Goal: Task Accomplishment & Management: Manage account settings

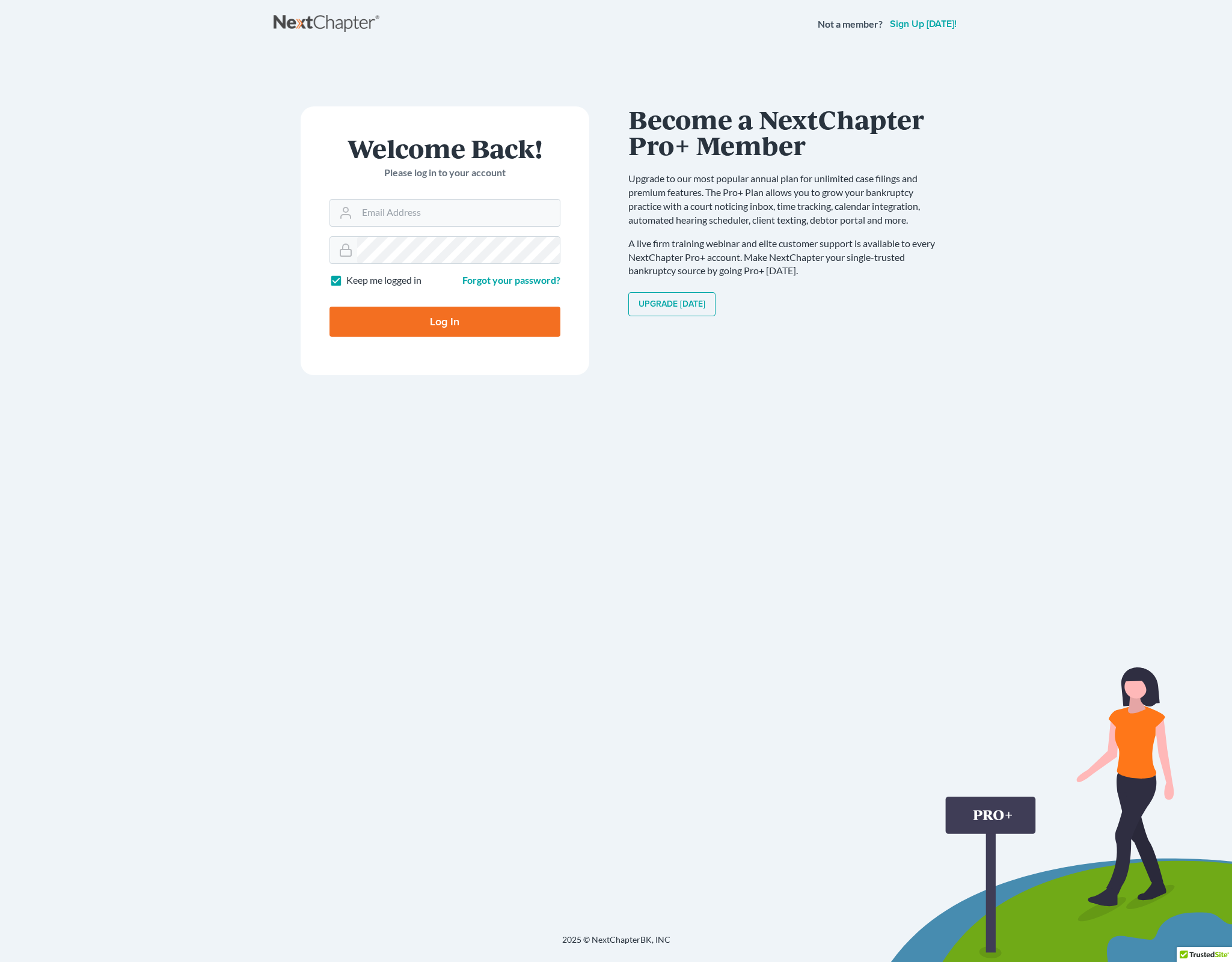
type input "[PERSON_NAME][EMAIL_ADDRESS][DOMAIN_NAME]"
drag, startPoint x: 424, startPoint y: 576, endPoint x: 439, endPoint y: 264, distance: 312.4
click at [424, 571] on div "Welcome Back! Please log in to your account Email Address [PERSON_NAME][EMAIL_A…" at bounding box center [444, 491] width 343 height 770
click at [447, 312] on input "Log In" at bounding box center [444, 322] width 231 height 30
type input "Thinking..."
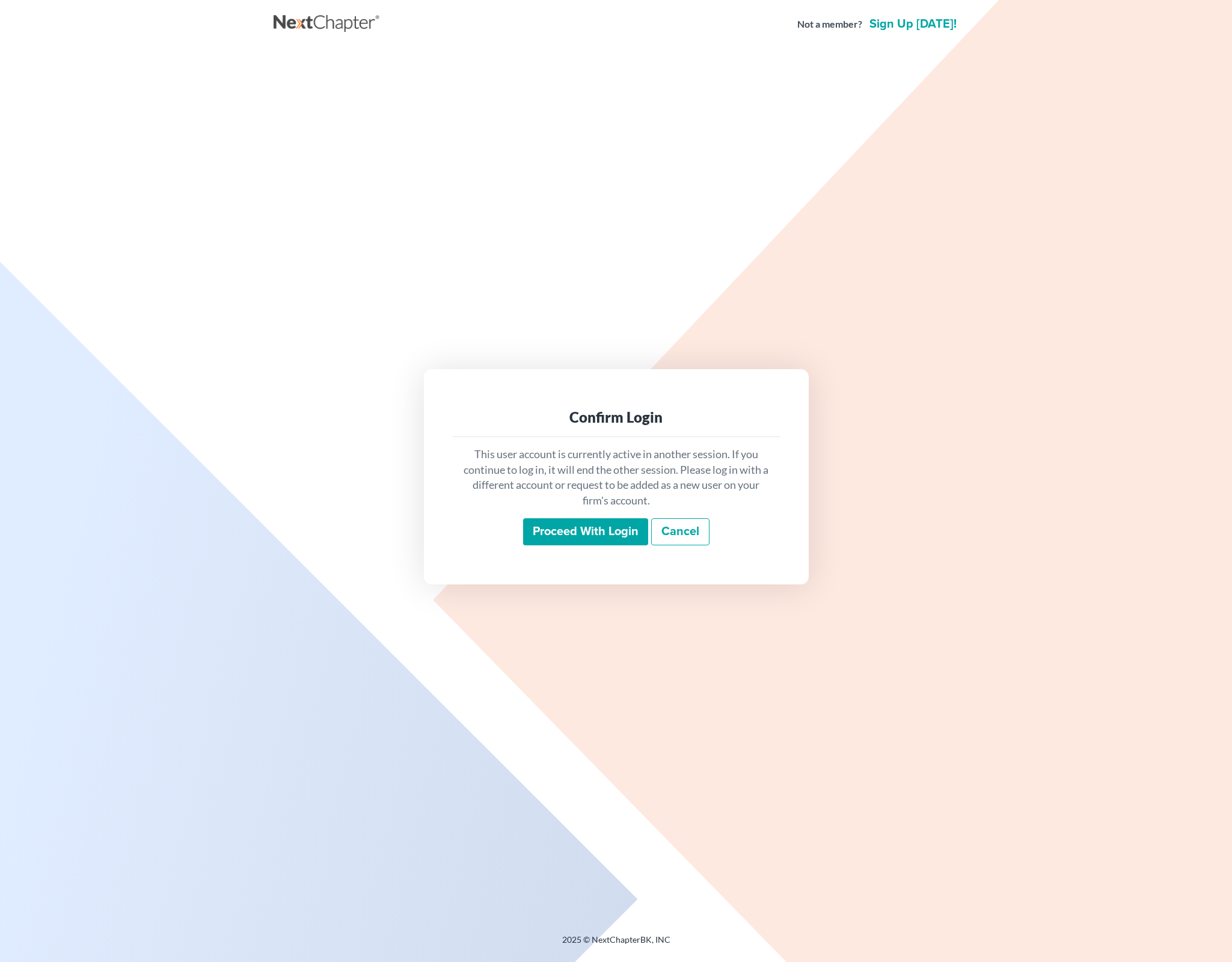
click at [567, 541] on input "Proceed with login" at bounding box center [585, 532] width 125 height 28
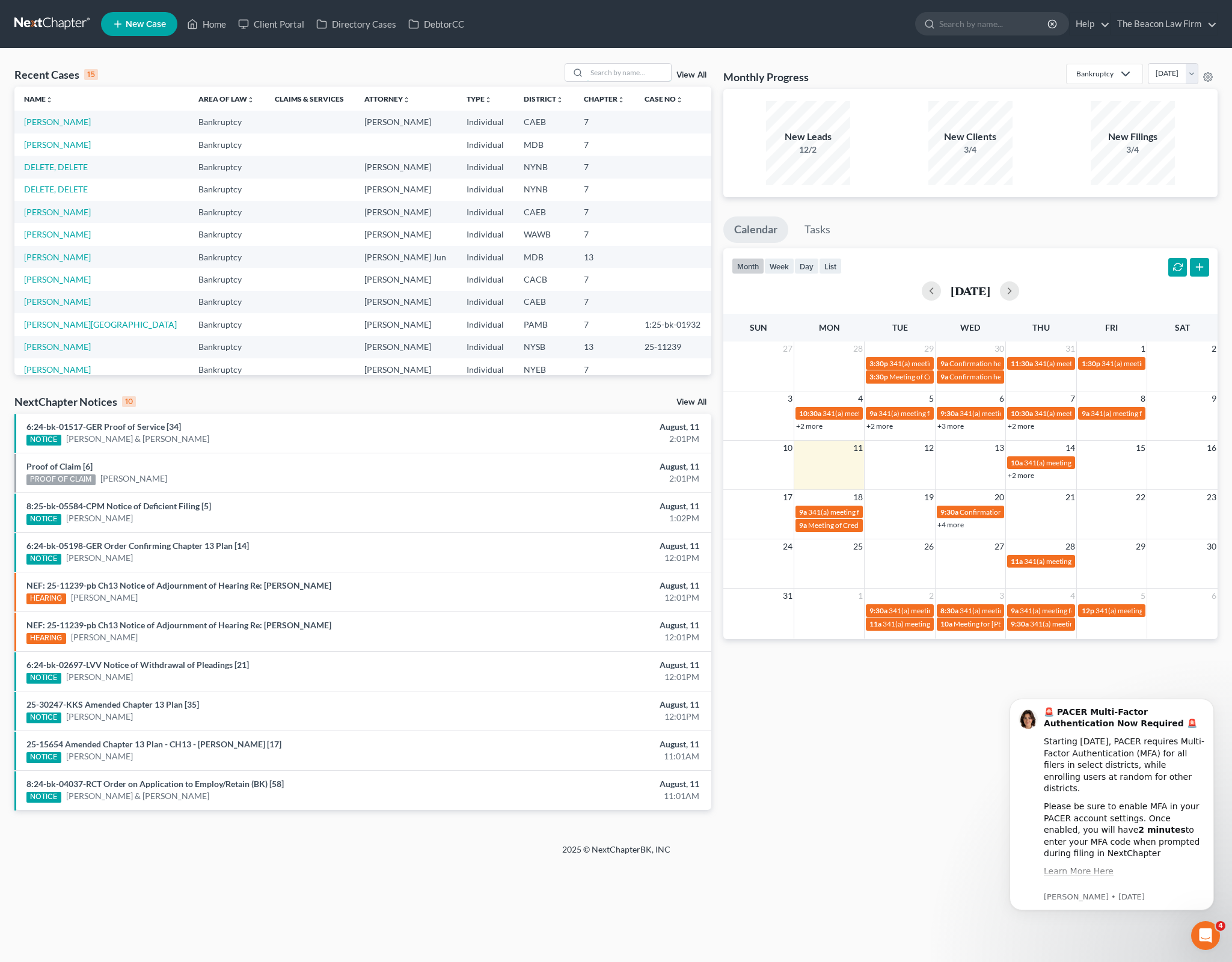
drag, startPoint x: 639, startPoint y: 76, endPoint x: 660, endPoint y: 60, distance: 26.4
click at [639, 76] on input "search" at bounding box center [629, 72] width 84 height 17
click at [668, 73] on input "search" at bounding box center [629, 72] width 84 height 17
click at [629, 76] on input "search" at bounding box center [629, 72] width 84 height 17
type input "[PERSON_NAME]"
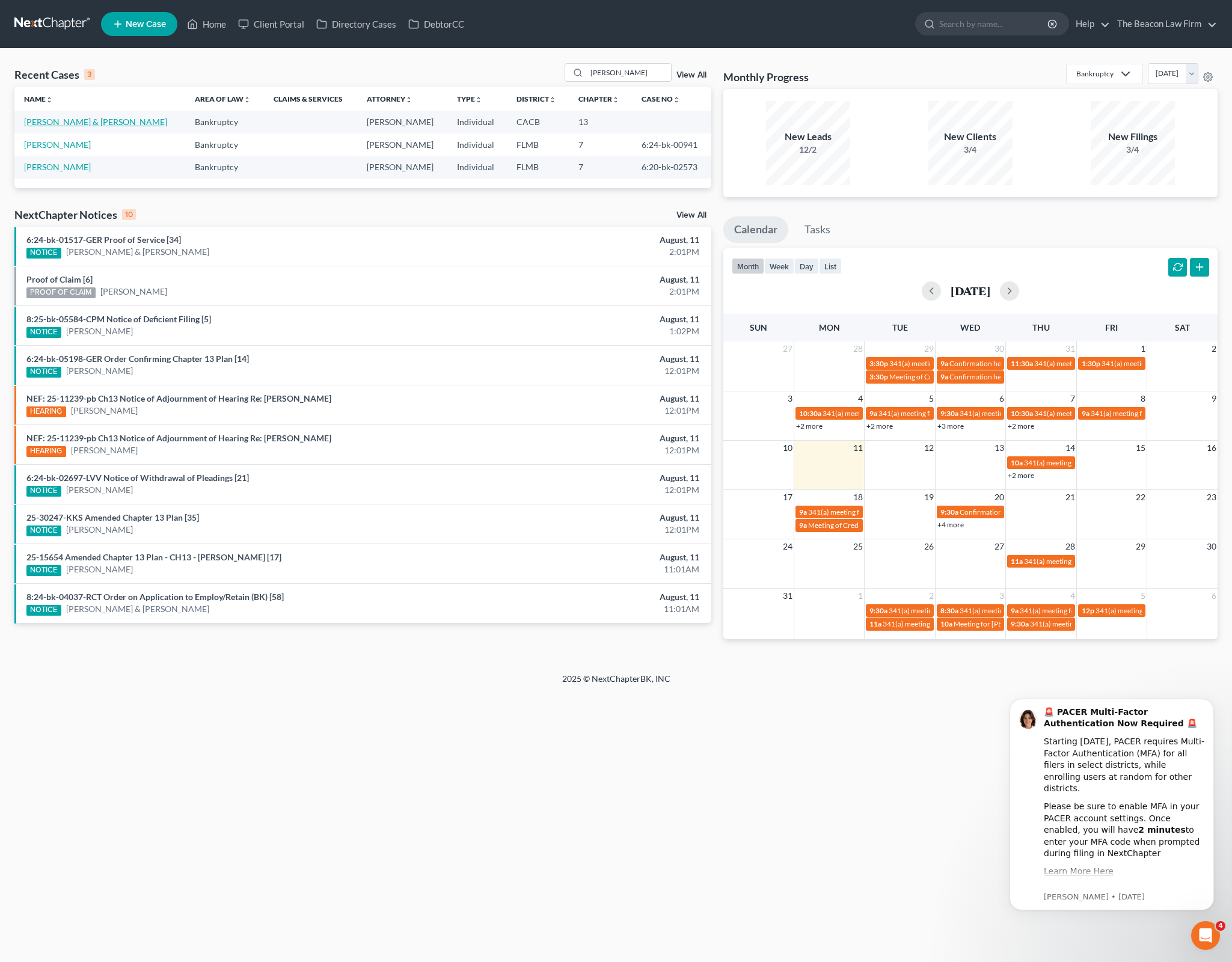
click at [110, 117] on link "[PERSON_NAME] & [PERSON_NAME]" at bounding box center [95, 122] width 143 height 10
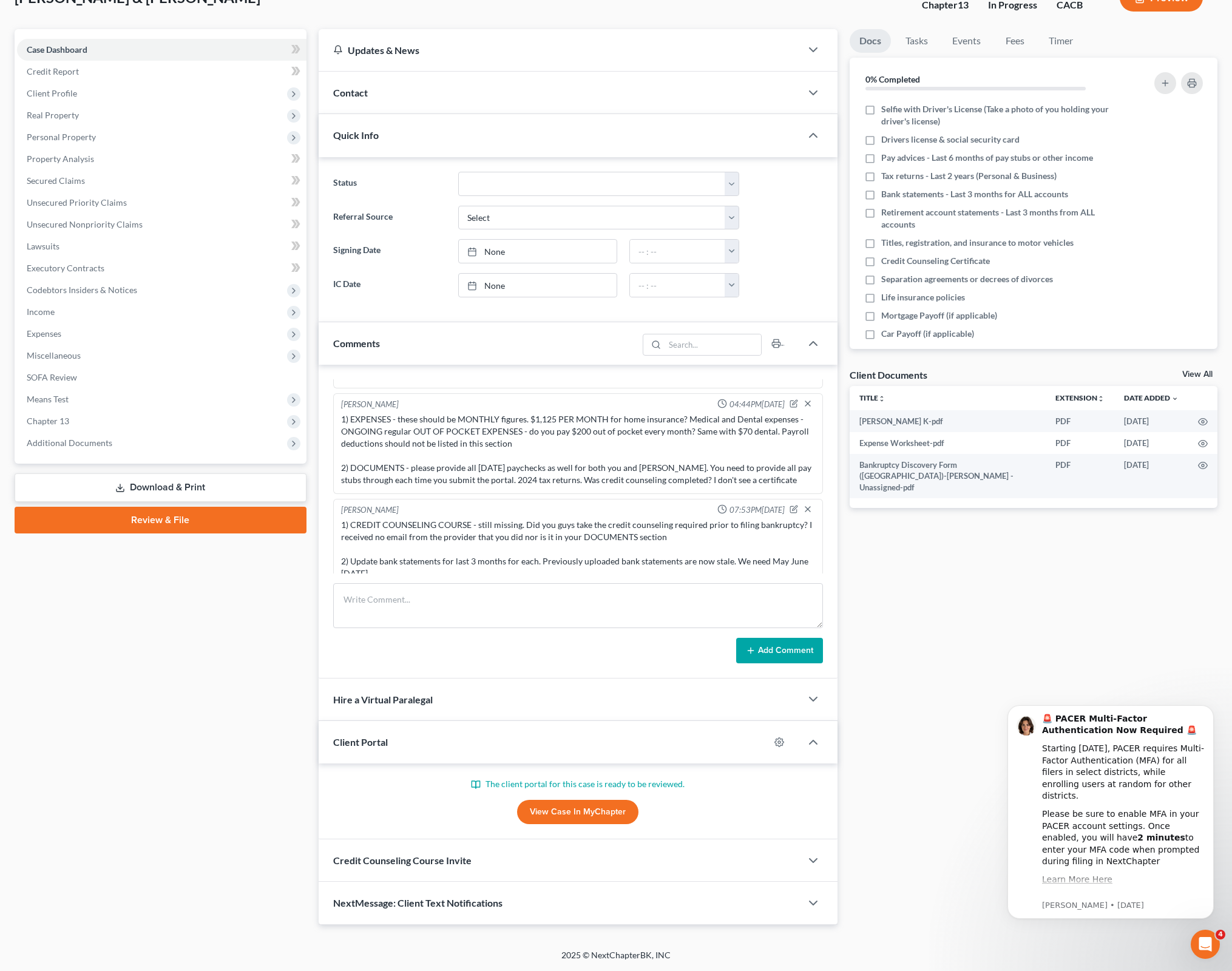
scroll to position [537, 0]
drag, startPoint x: 43, startPoint y: 640, endPoint x: 53, endPoint y: 636, distance: 10.8
click at [43, 640] on div "Case Dashboard Payments Invoices Payments Payments Credit Report Client Profile" at bounding box center [161, 477] width 304 height 896
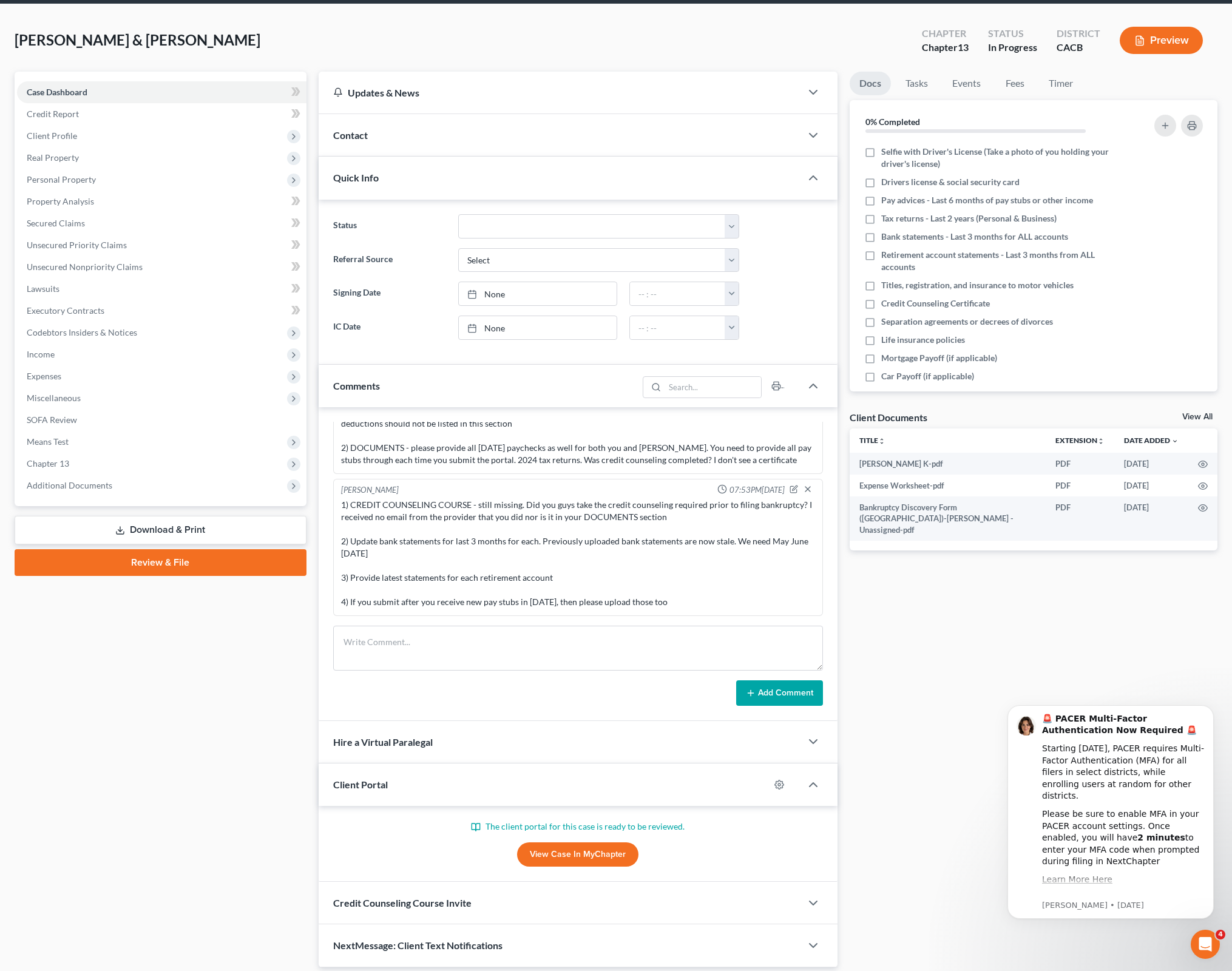
scroll to position [11, 0]
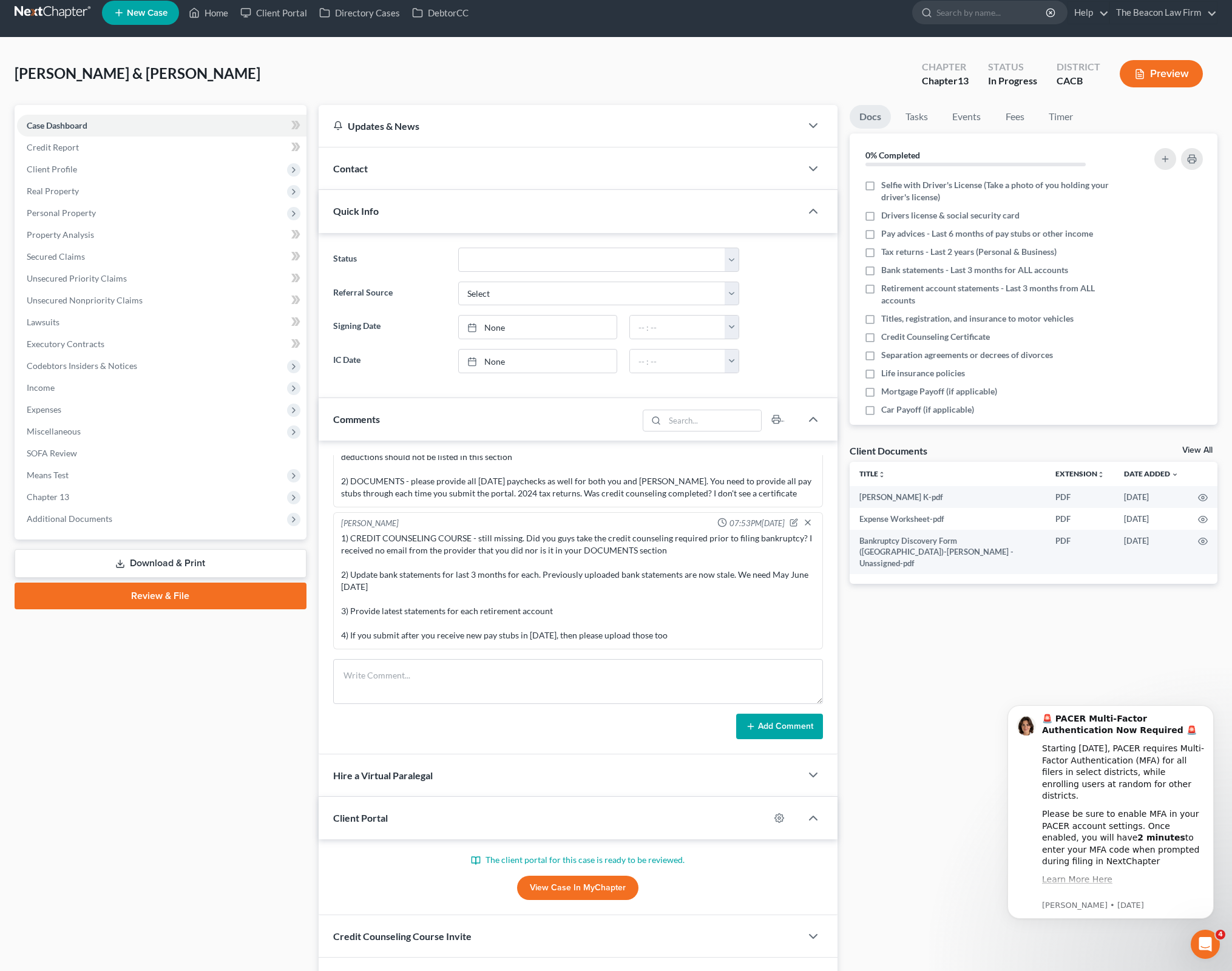
click at [910, 631] on div "Docs Tasks Events Fees Timer 0% Completed Nothing here yet! Selfie with Driver'…" at bounding box center [1033, 553] width 380 height 896
click at [1202, 496] on icon "button" at bounding box center [1203, 498] width 10 height 10
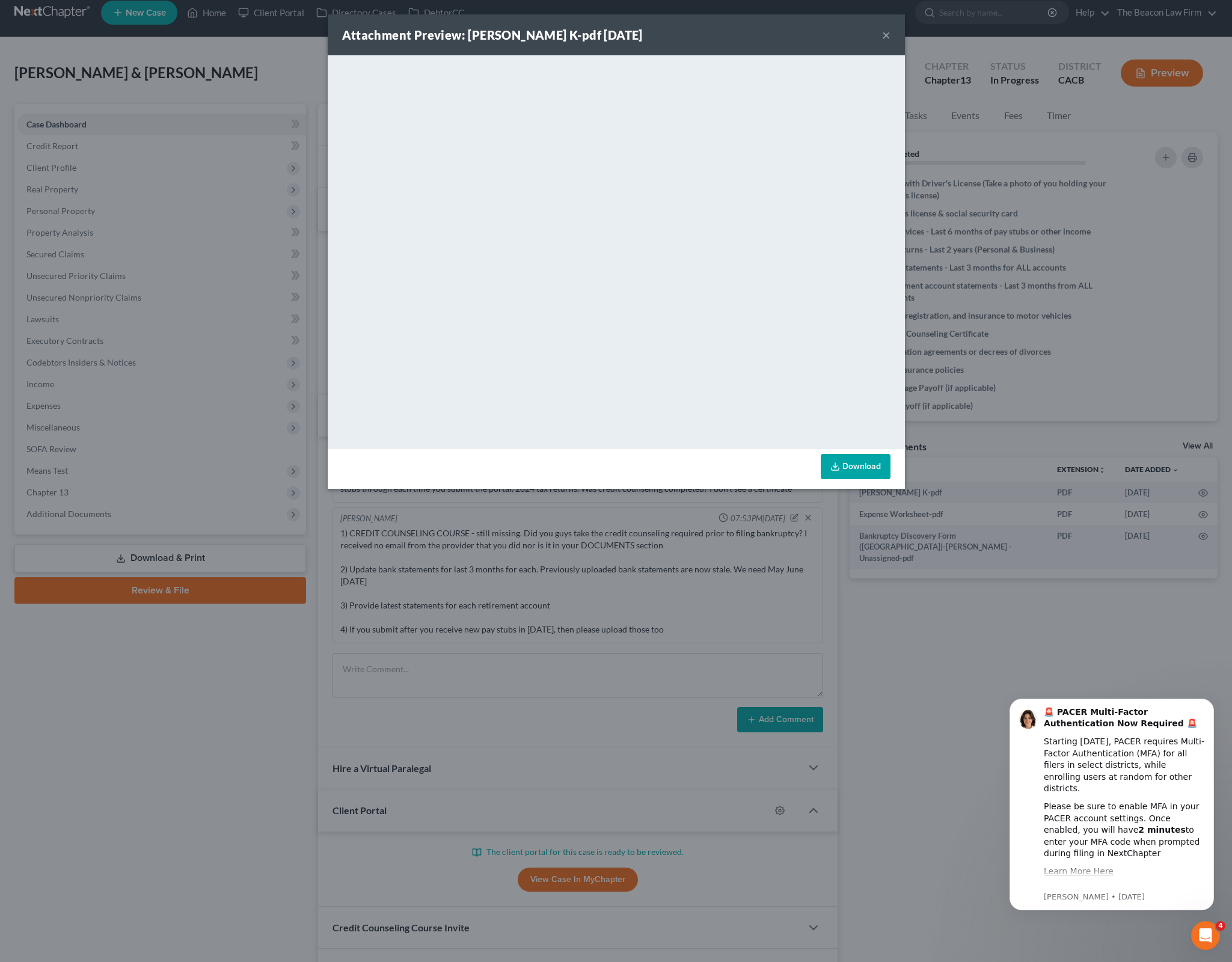
click at [1102, 611] on div "Attachment Preview: [PERSON_NAME] K-pdf [DATE] × <object ng-attr-data='[URL][DO…" at bounding box center [616, 481] width 1232 height 962
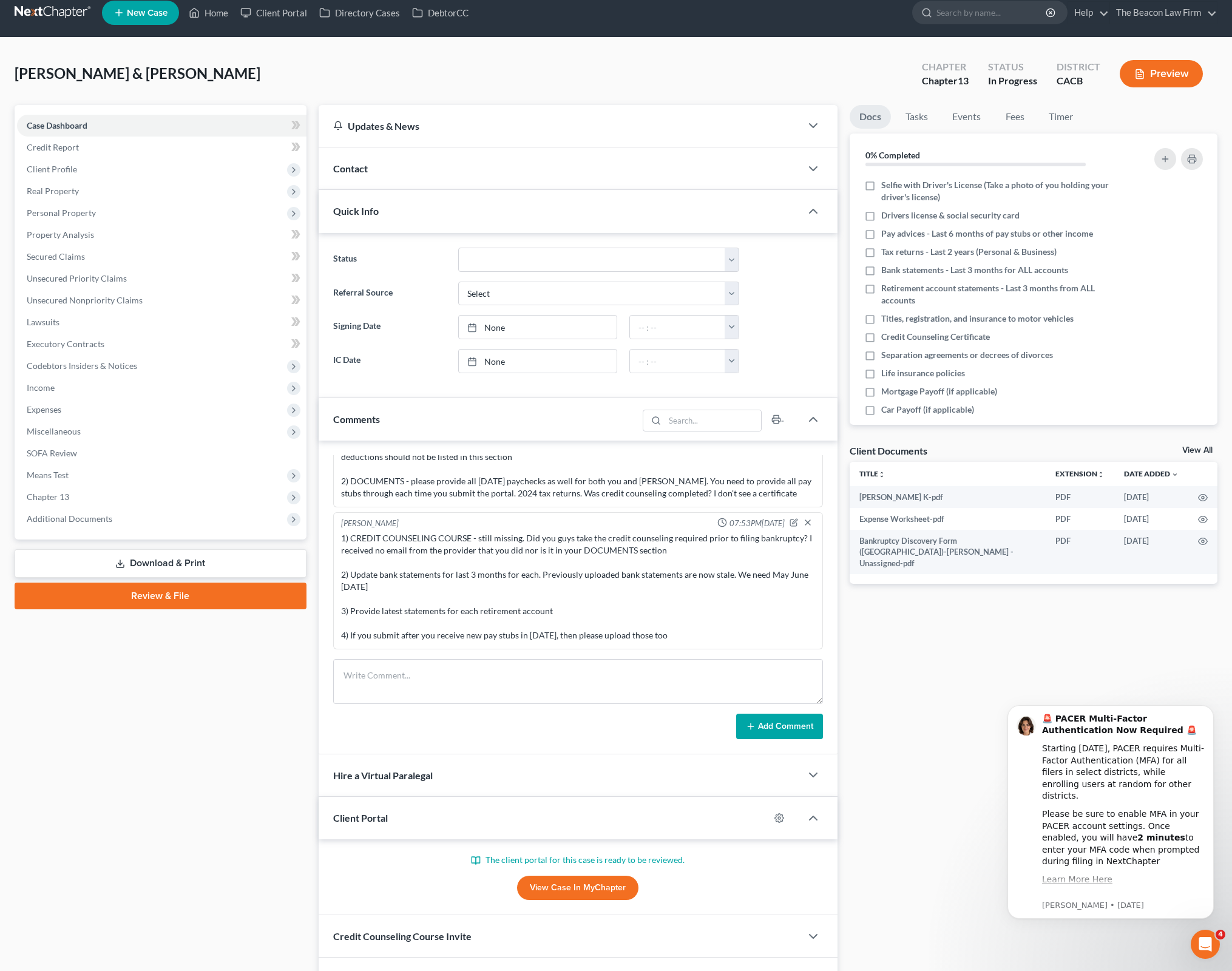
click at [40, 790] on div "Case Dashboard Payments Invoices Payments Payments Credit Report Client Profile" at bounding box center [161, 553] width 304 height 896
click at [39, 836] on div "Case Dashboard Payments Invoices Payments Payments Credit Report Client Profile" at bounding box center [161, 553] width 304 height 896
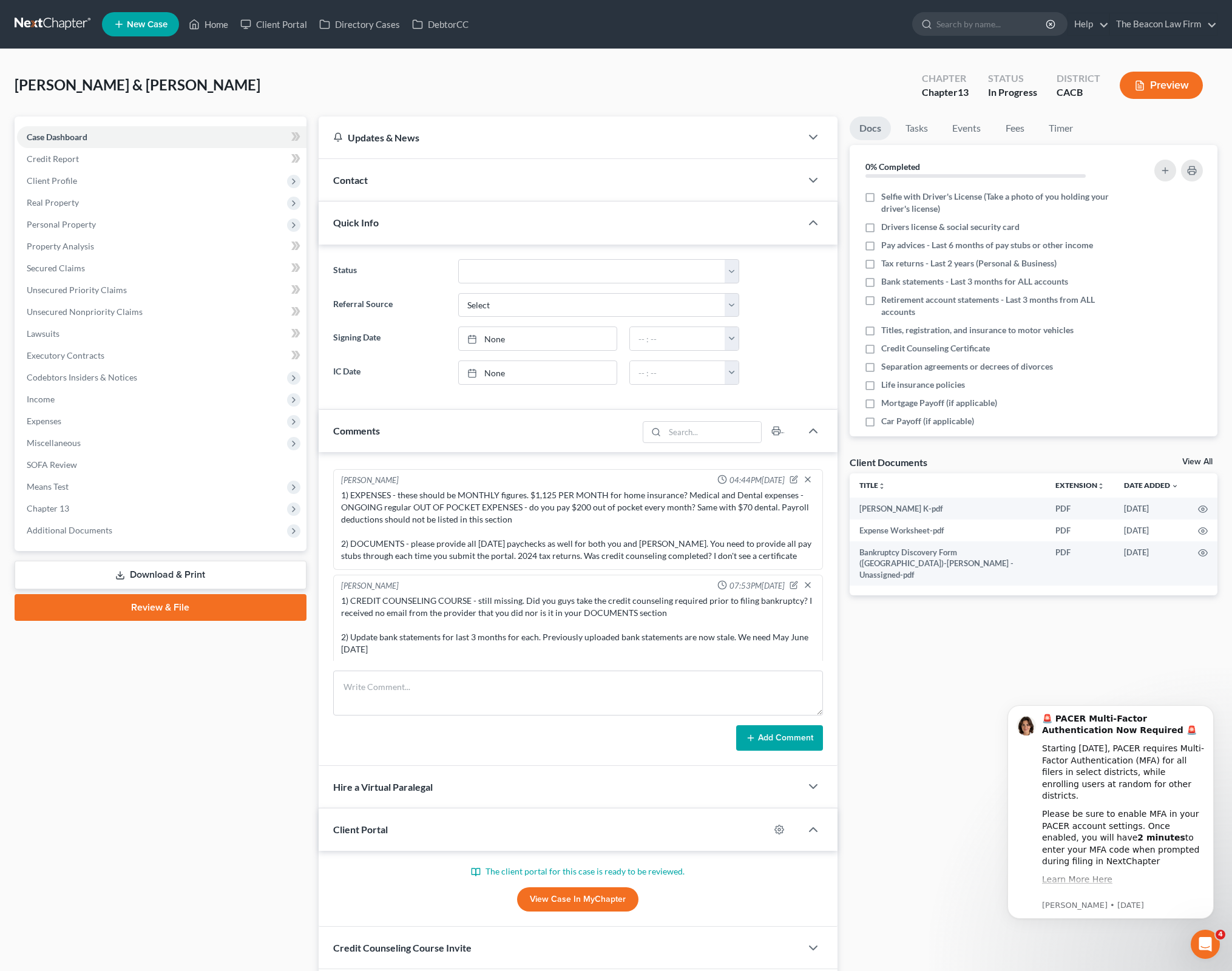
scroll to position [537, 0]
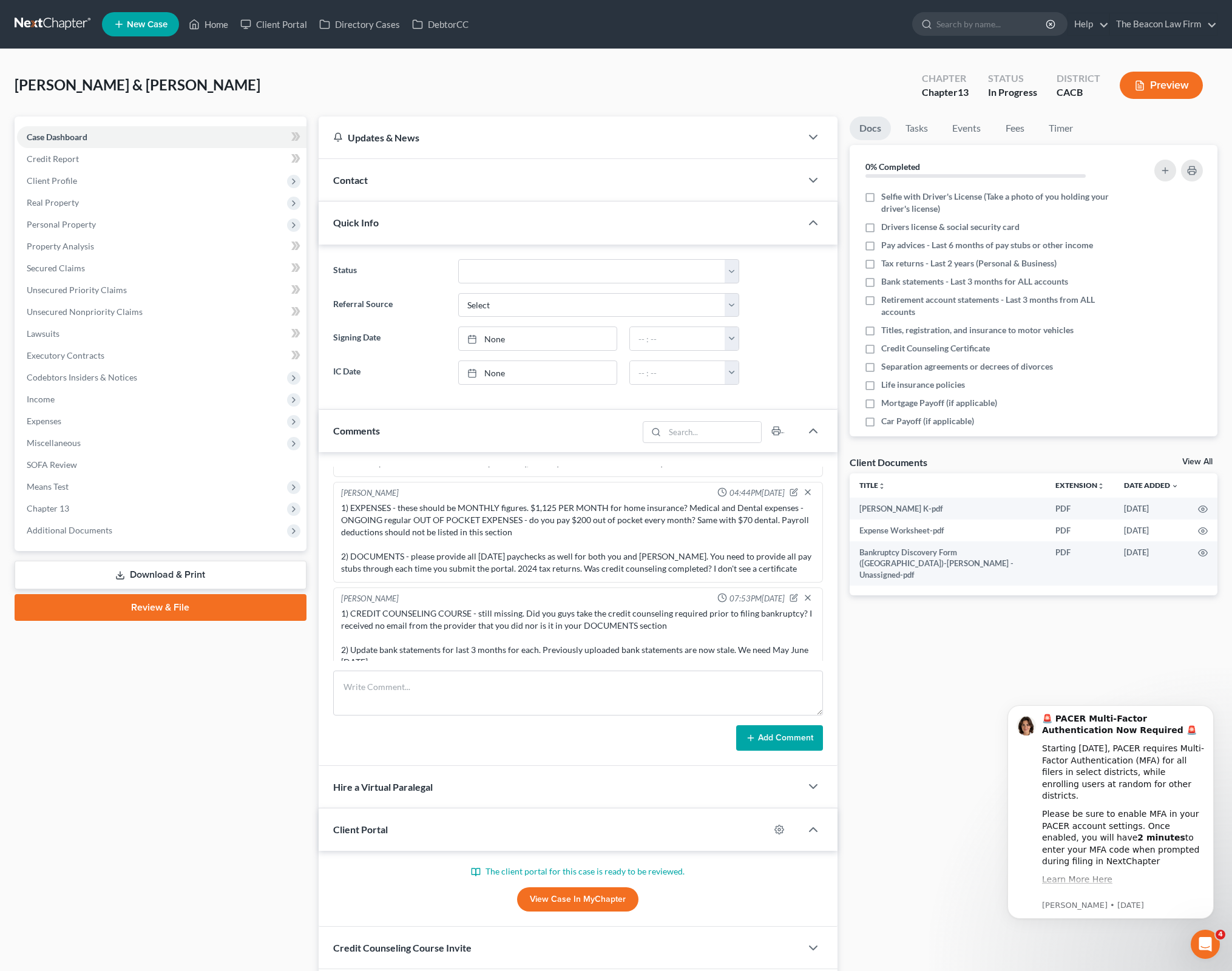
click at [26, 736] on div "Case Dashboard Payments Invoices Payments Payments Credit Report Client Profile" at bounding box center [161, 564] width 304 height 896
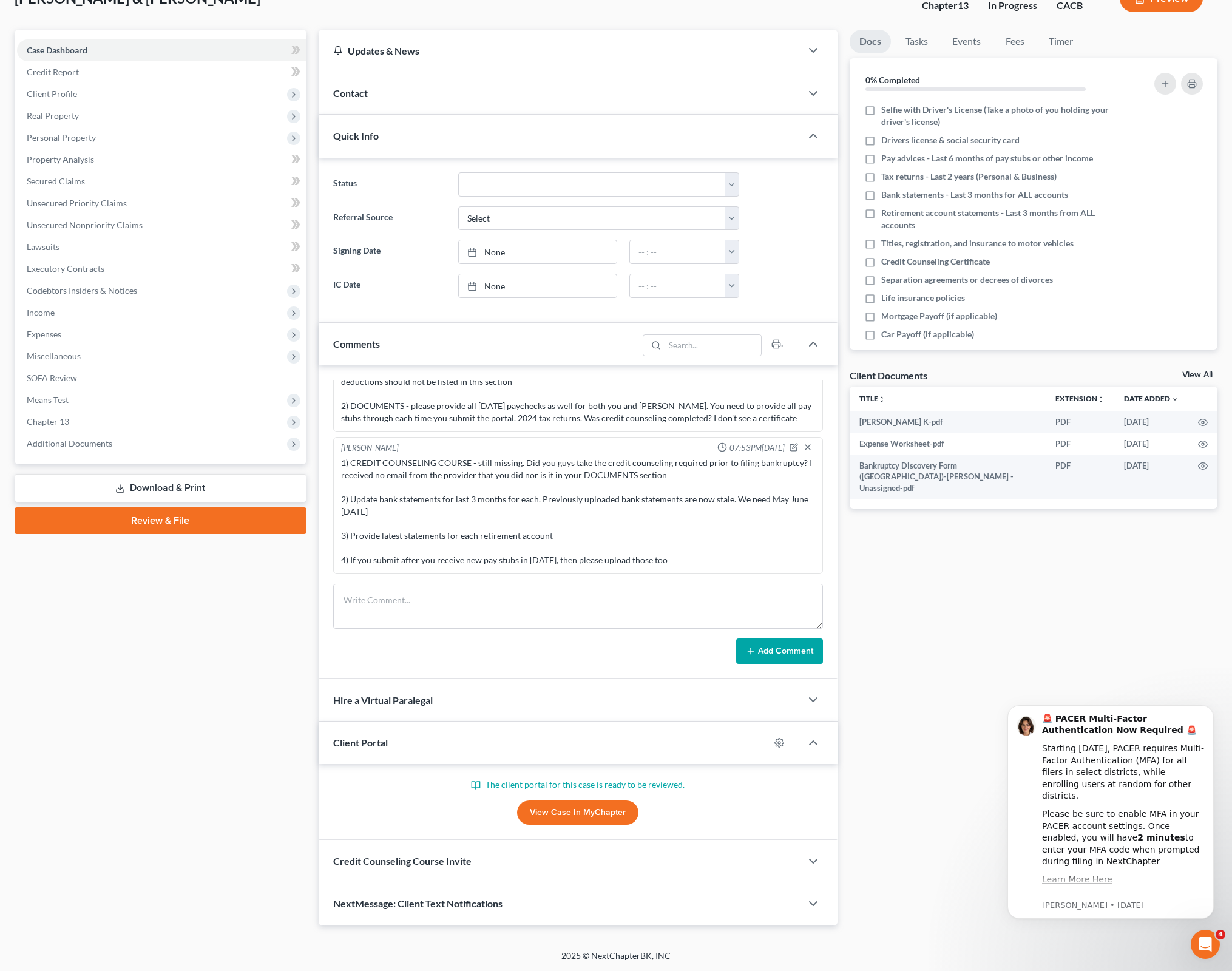
scroll to position [87, 0]
click at [609, 518] on div "1) CREDIT COUNSELING COURSE - still missing. Did you guys take the credit couns…" at bounding box center [578, 511] width 474 height 109
click at [564, 598] on textarea at bounding box center [578, 606] width 490 height 45
paste textarea "1) Where is [PERSON_NAME]'s credit counseling certificate? BOTH of you need tak…"
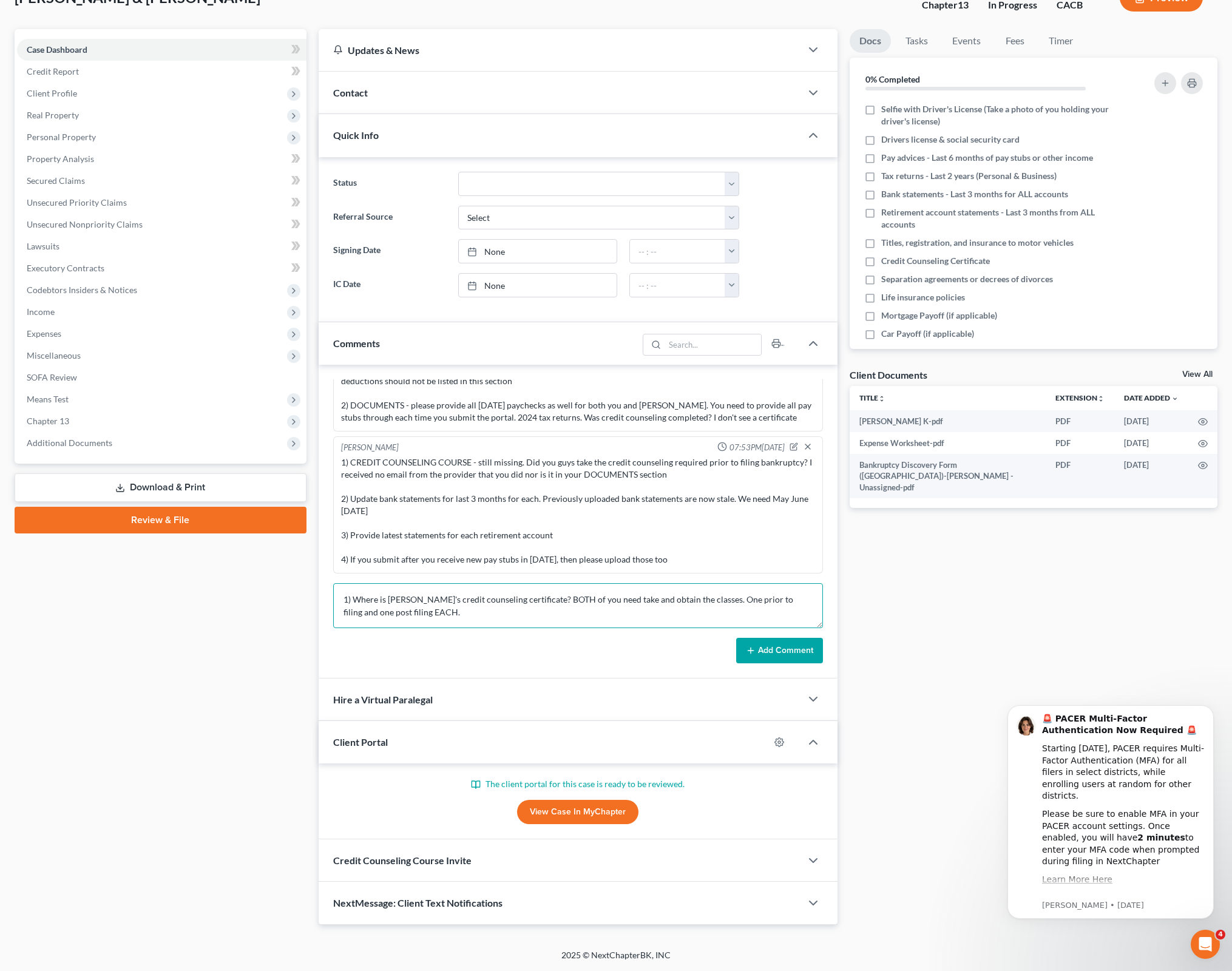
scroll to position [41, 0]
type textarea "1) Where is [PERSON_NAME]'s credit counseling certificate? BOTH of you need tak…"
click at [786, 648] on button "Add Comment" at bounding box center [779, 651] width 87 height 26
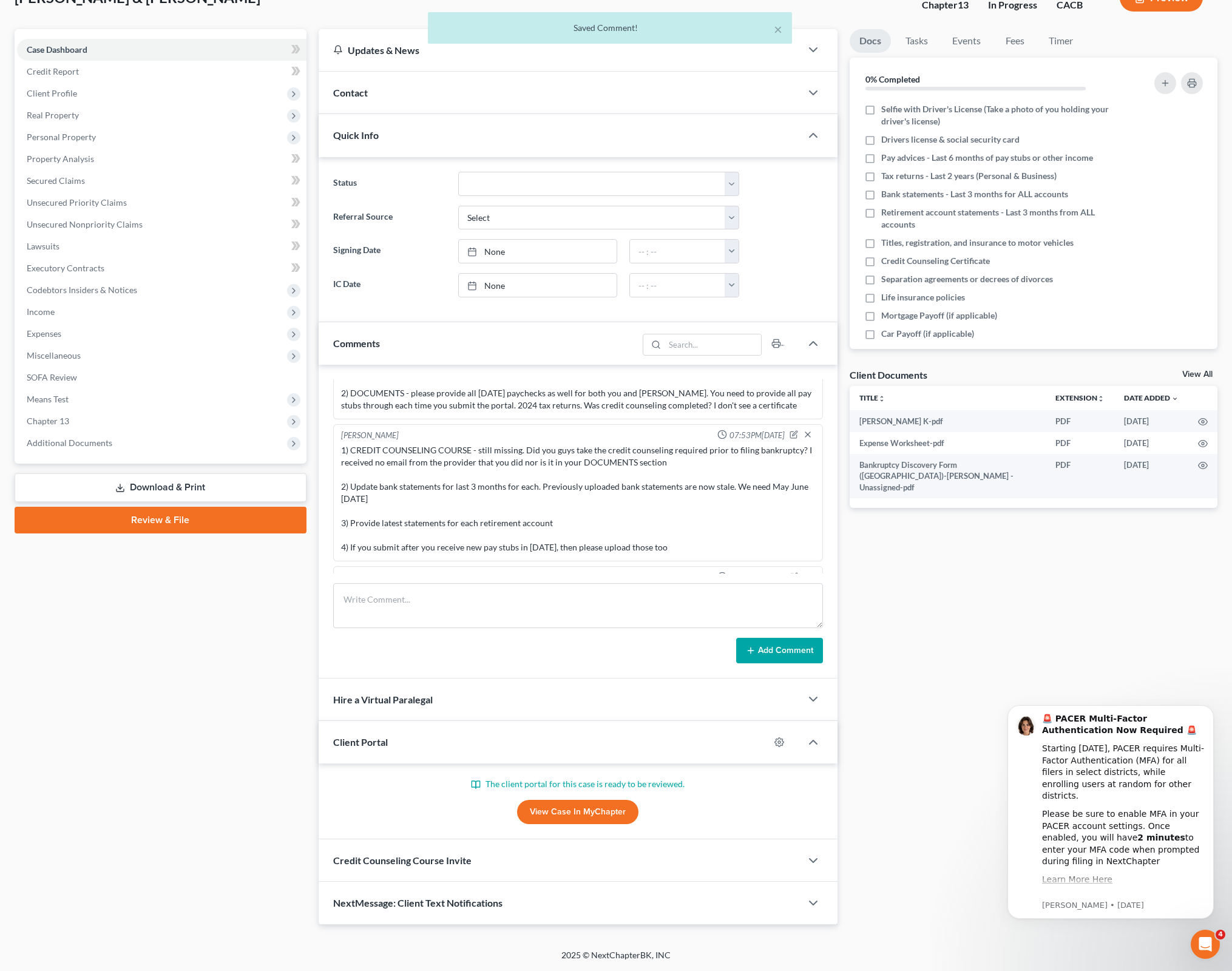
scroll to position [718, 0]
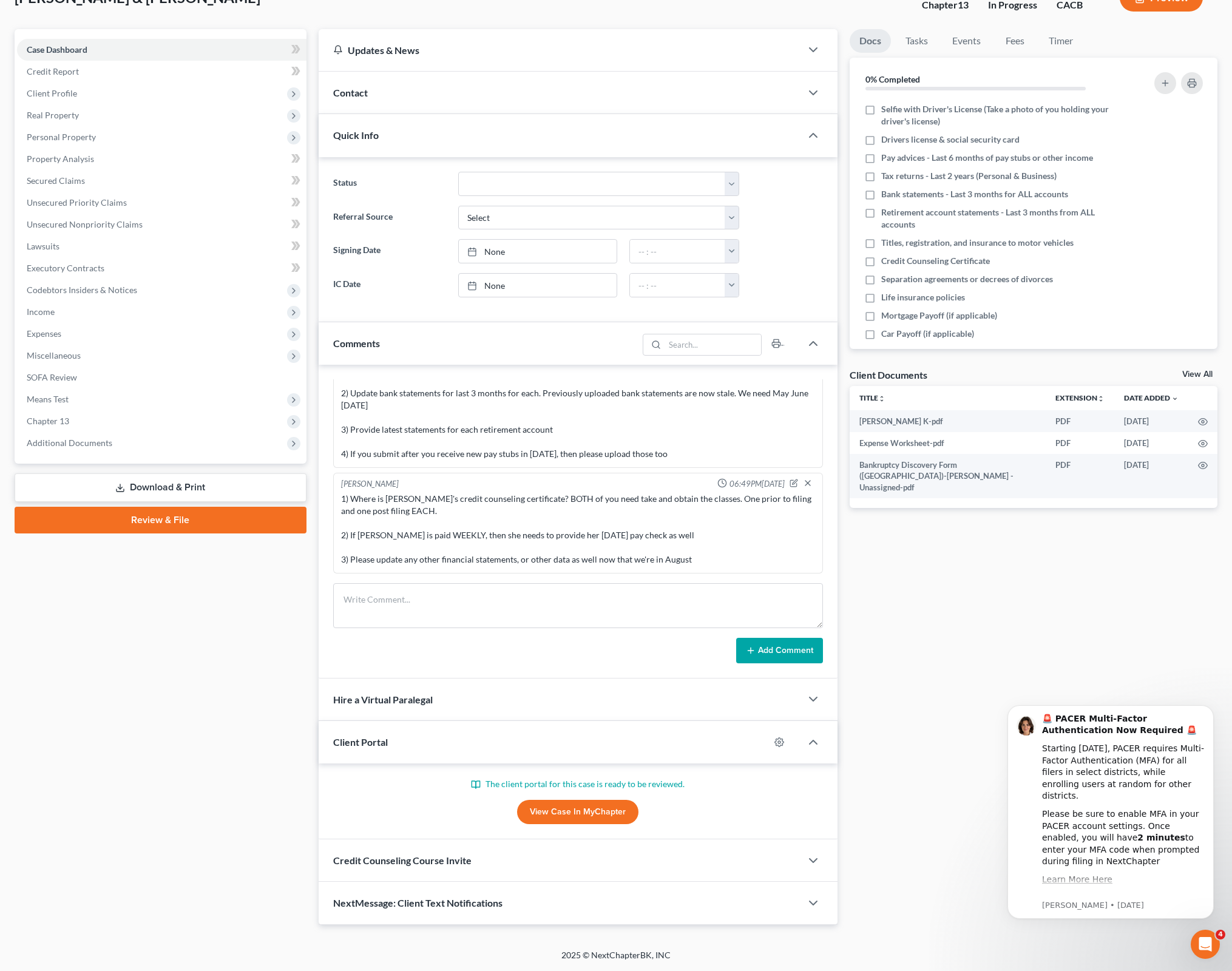
click at [120, 658] on div "Case Dashboard Payments Invoices Payments Payments Credit Report Client Profile" at bounding box center [161, 477] width 304 height 896
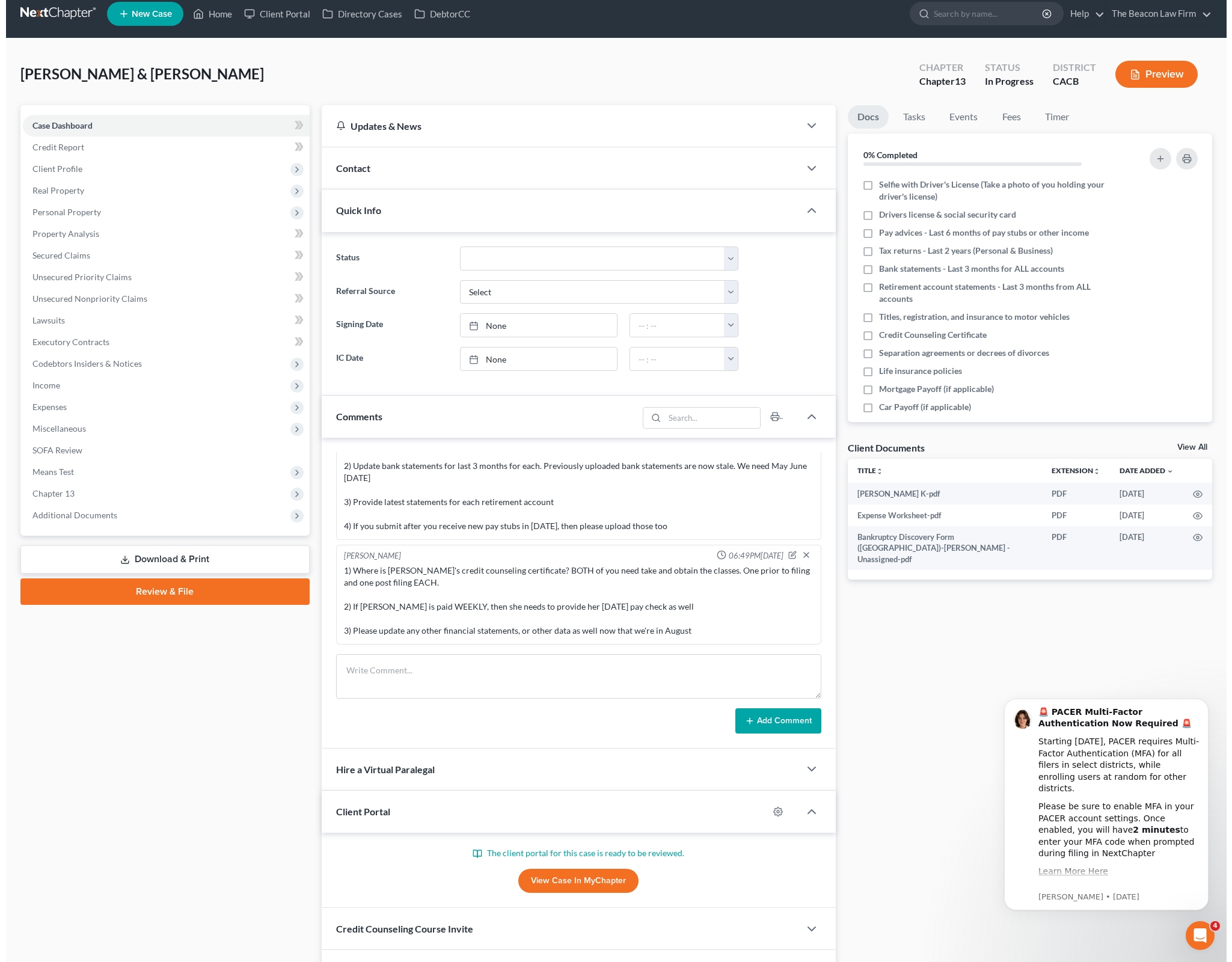
scroll to position [0, 0]
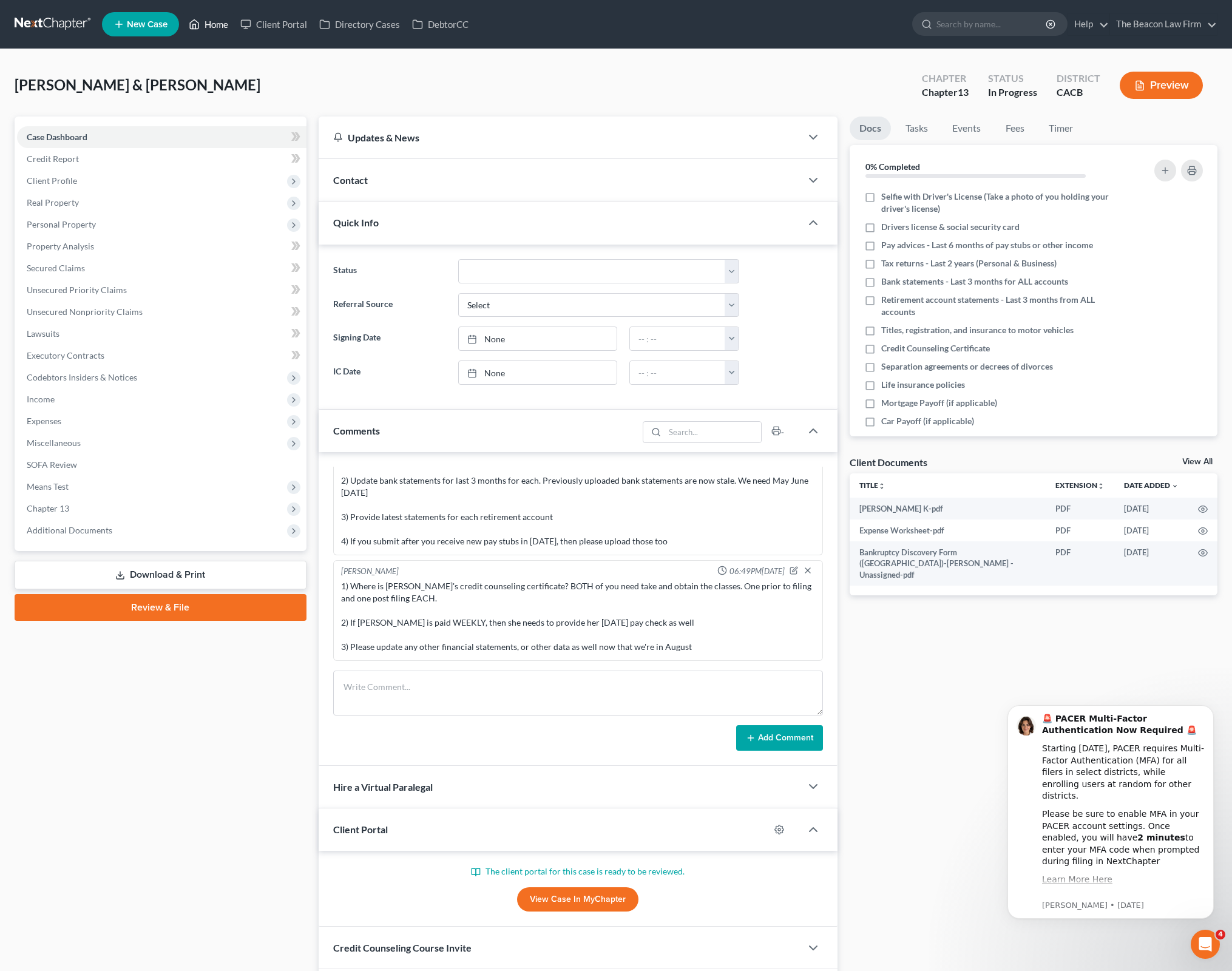
click at [215, 26] on link "Home" at bounding box center [209, 24] width 51 height 22
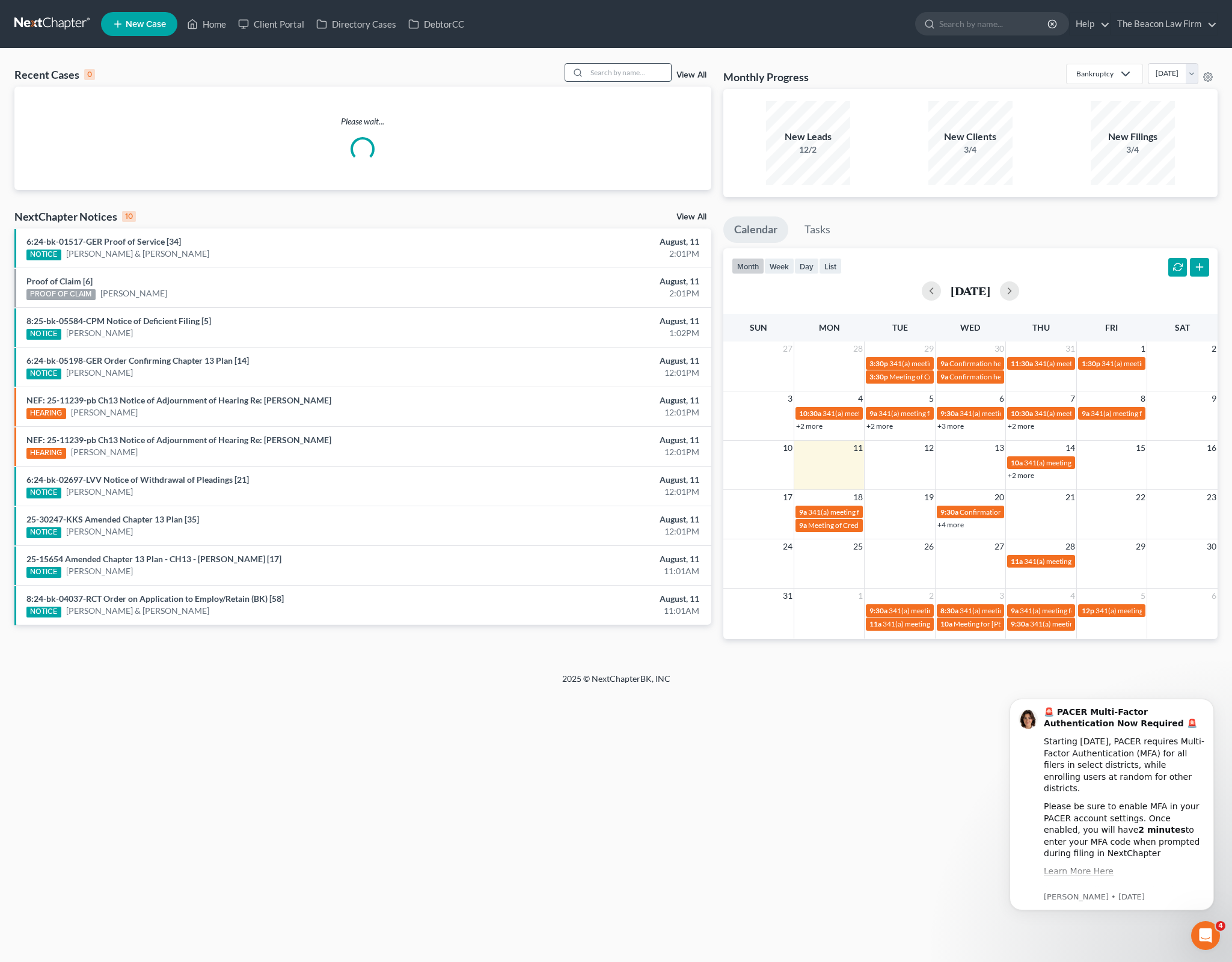
click at [630, 71] on input "search" at bounding box center [629, 72] width 84 height 17
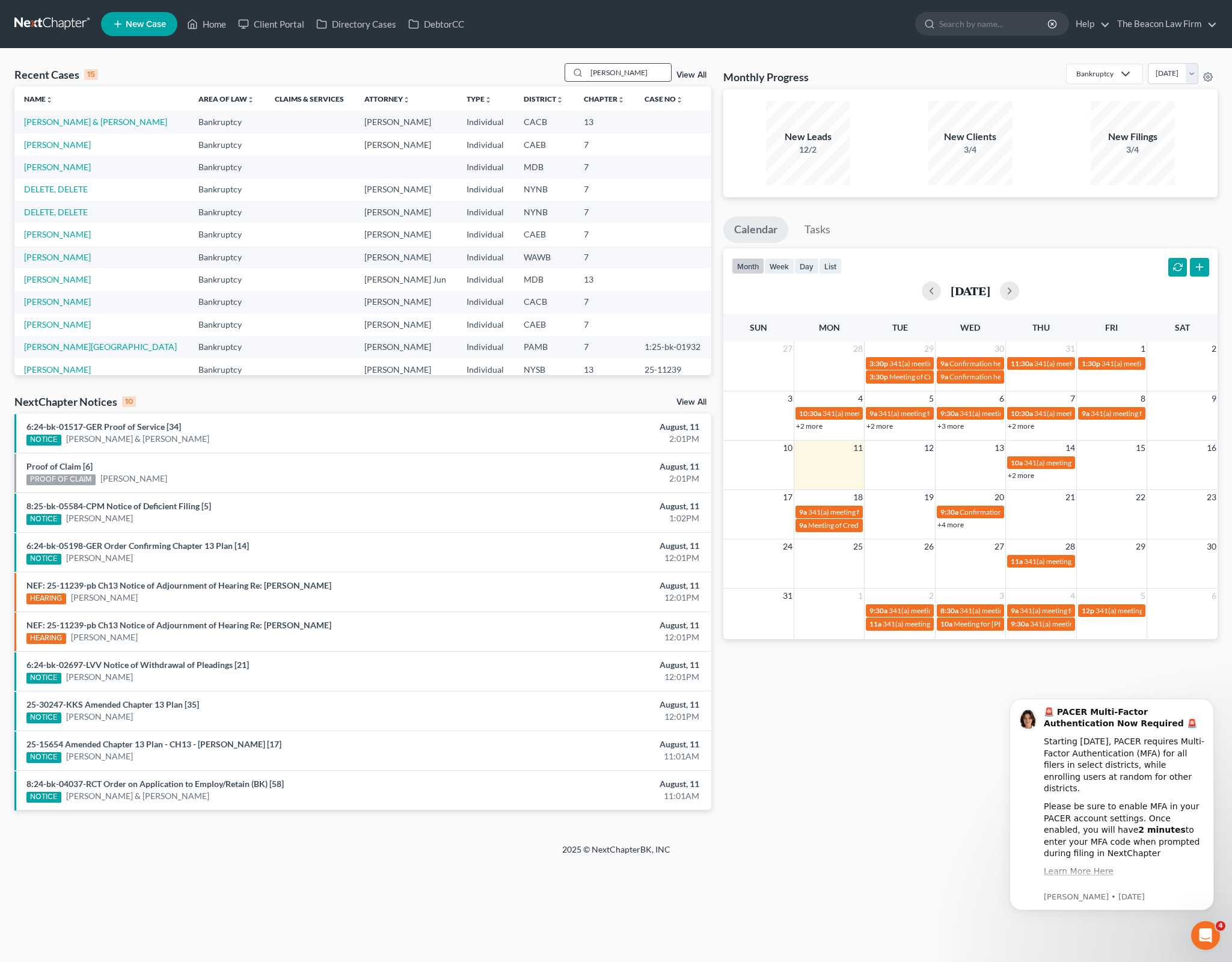
type input "[PERSON_NAME]"
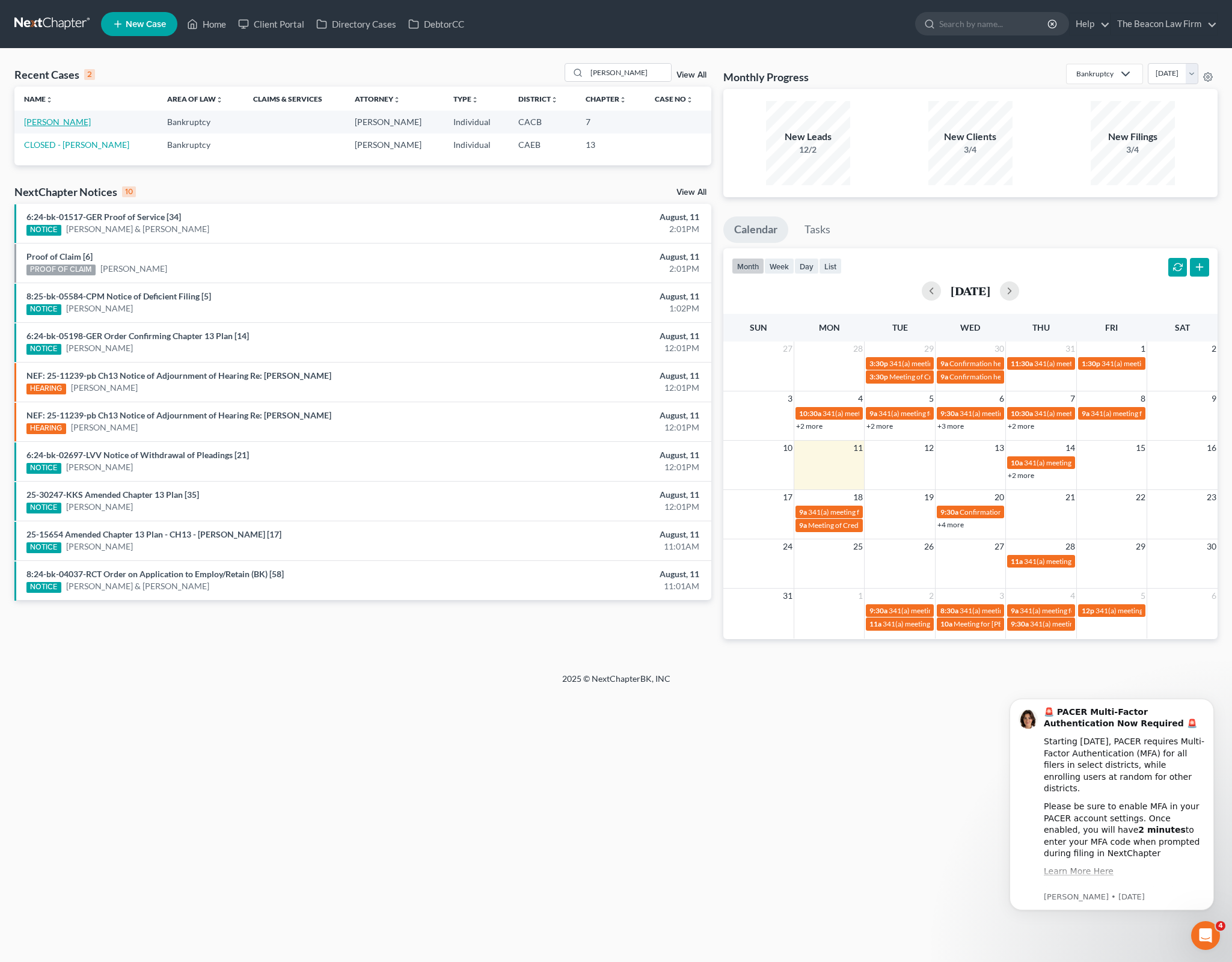
click at [41, 117] on link "[PERSON_NAME]" at bounding box center [57, 122] width 67 height 10
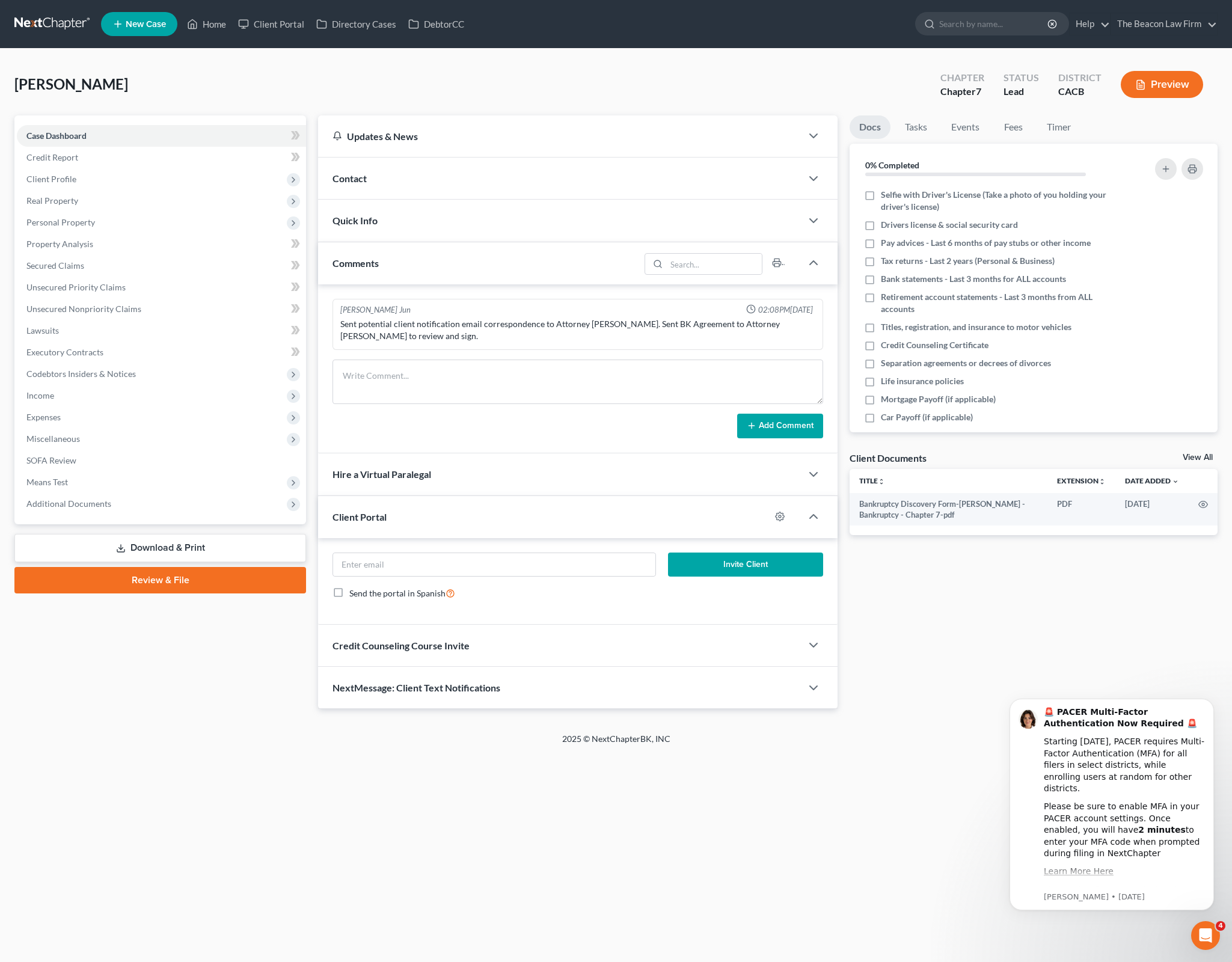
click at [1063, 625] on div "Docs Tasks Events Fees Timer 0% Completed Nothing here yet! Selfie with Driver'…" at bounding box center [1033, 412] width 380 height 593
click at [1203, 502] on icon "button" at bounding box center [1203, 505] width 10 height 10
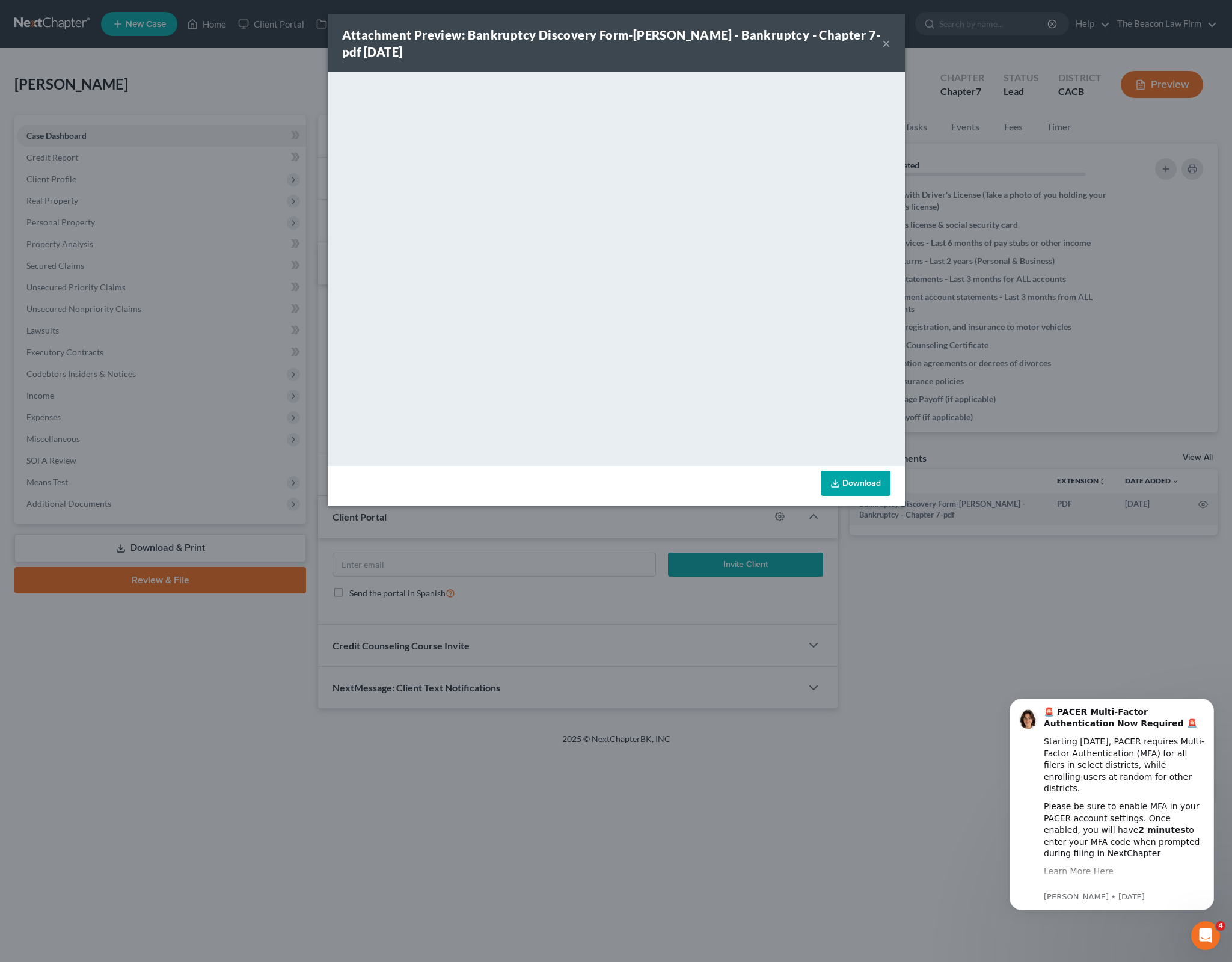
click at [845, 483] on link "Download" at bounding box center [855, 483] width 70 height 25
click at [889, 43] on button "×" at bounding box center [886, 43] width 9 height 14
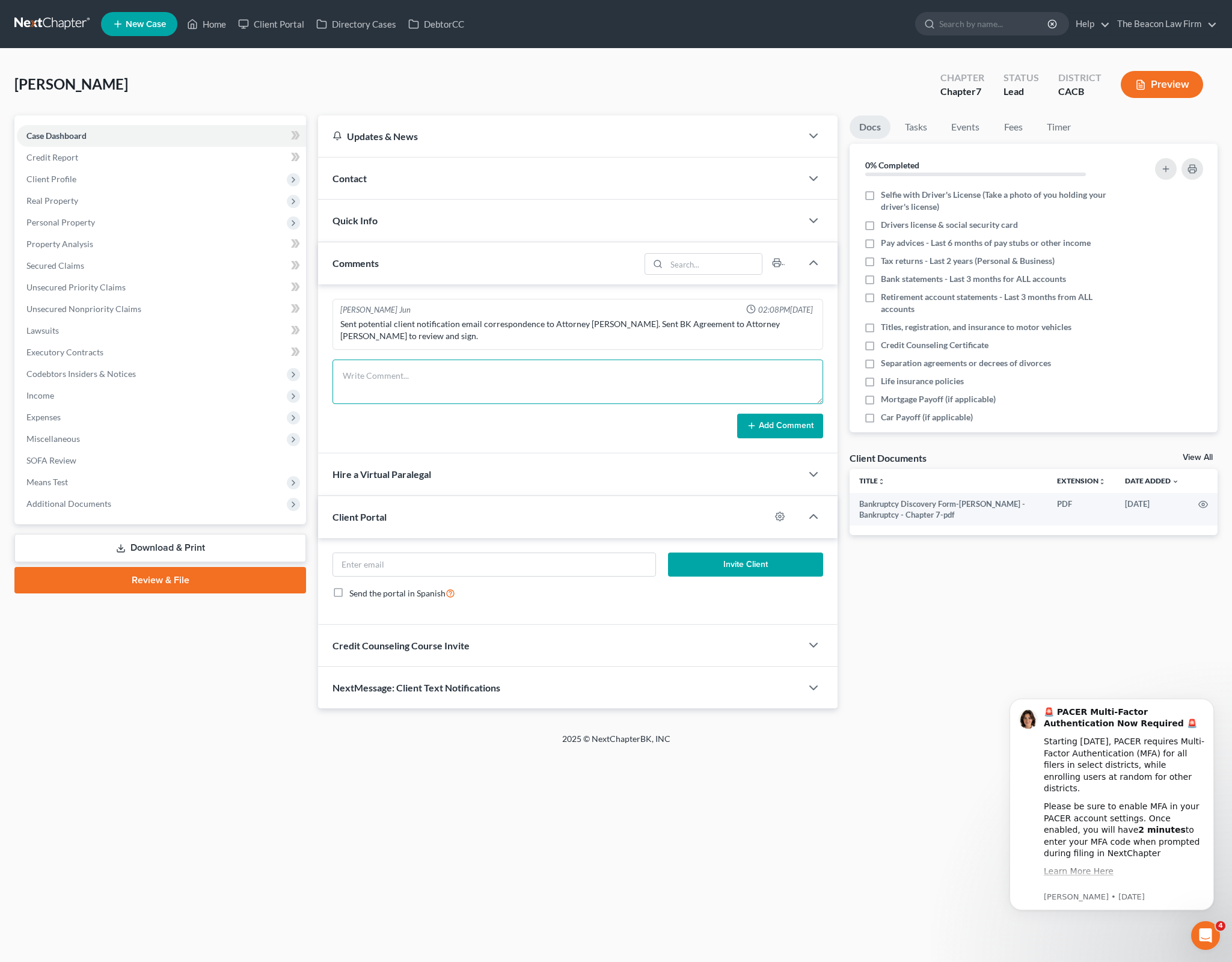
click at [564, 359] on textarea at bounding box center [577, 382] width 490 height 45
paste textarea "[PERSON_NAME] retained for chapter 7. Her only source of income is SS. Has a pa…"
type textarea "June's notes: [PERSON_NAME] retained for chapter 7. Her only source of income i…"
click at [818, 419] on button "Add Comment" at bounding box center [780, 426] width 86 height 25
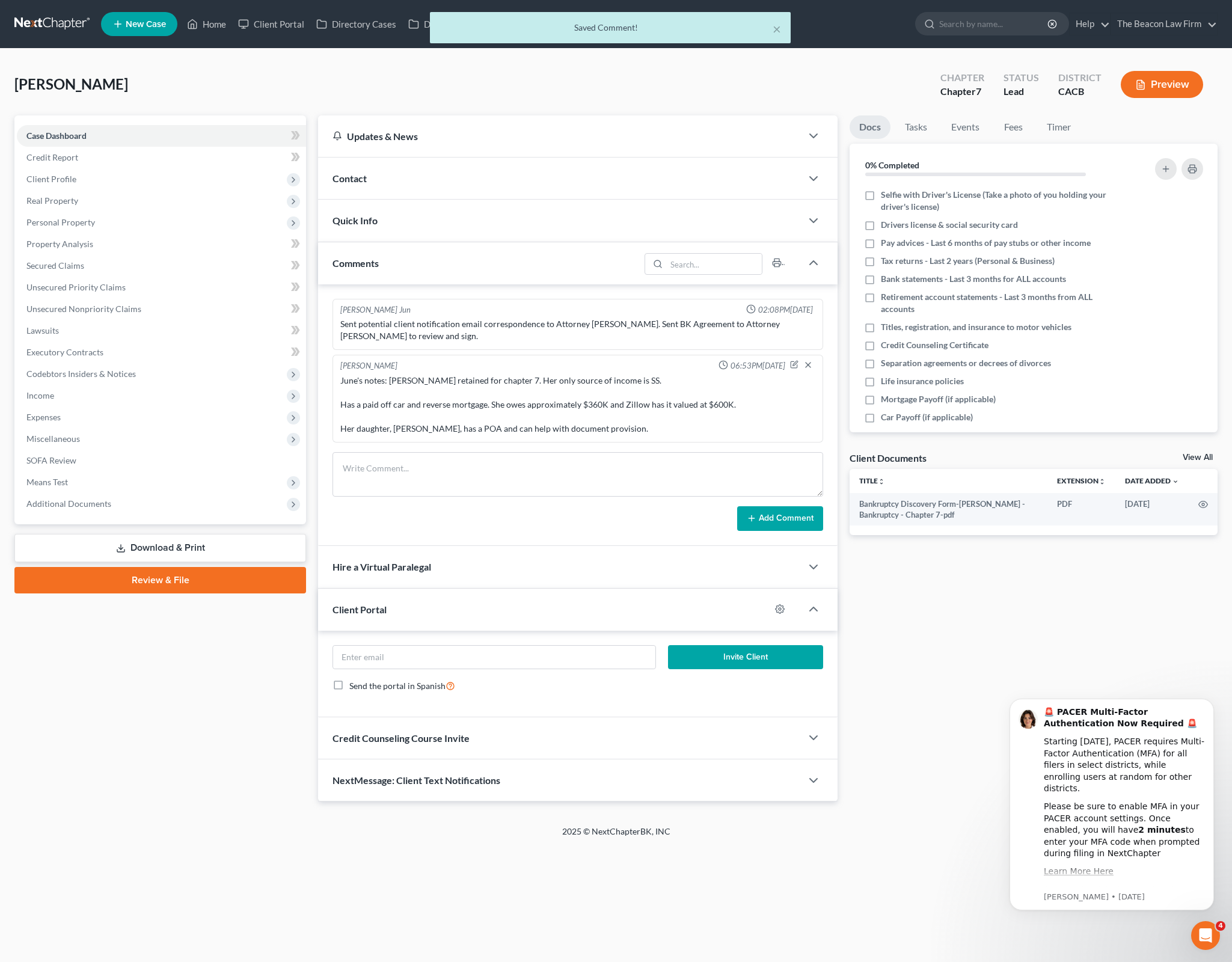
scroll to position [0, 0]
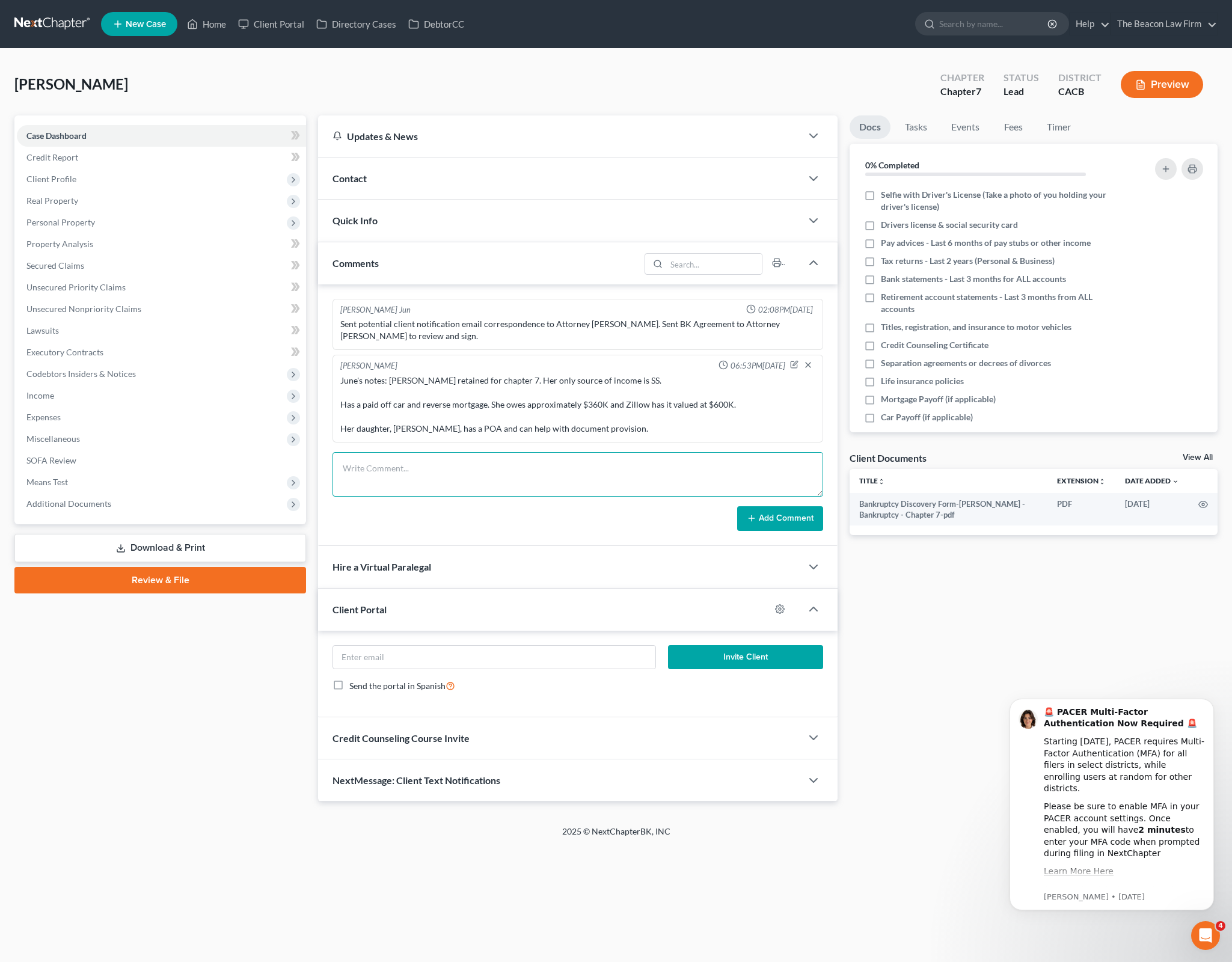
click at [529, 471] on textarea at bounding box center [577, 475] width 490 height 45
type textarea "EMT PC/daughter for POA and dates and times for IC"
click at [764, 518] on button "Add Comment" at bounding box center [780, 519] width 86 height 25
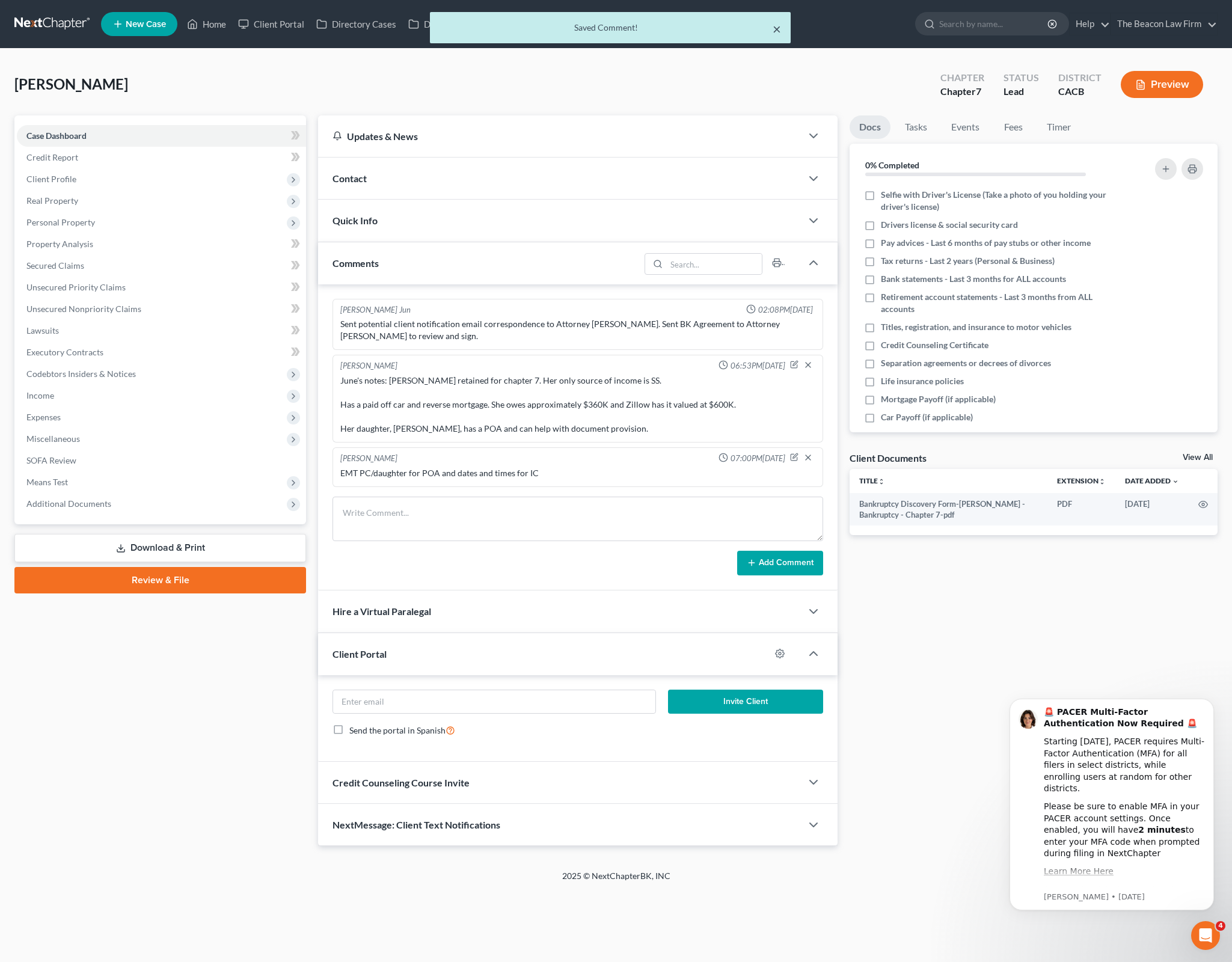
click at [776, 29] on button "×" at bounding box center [777, 29] width 9 height 14
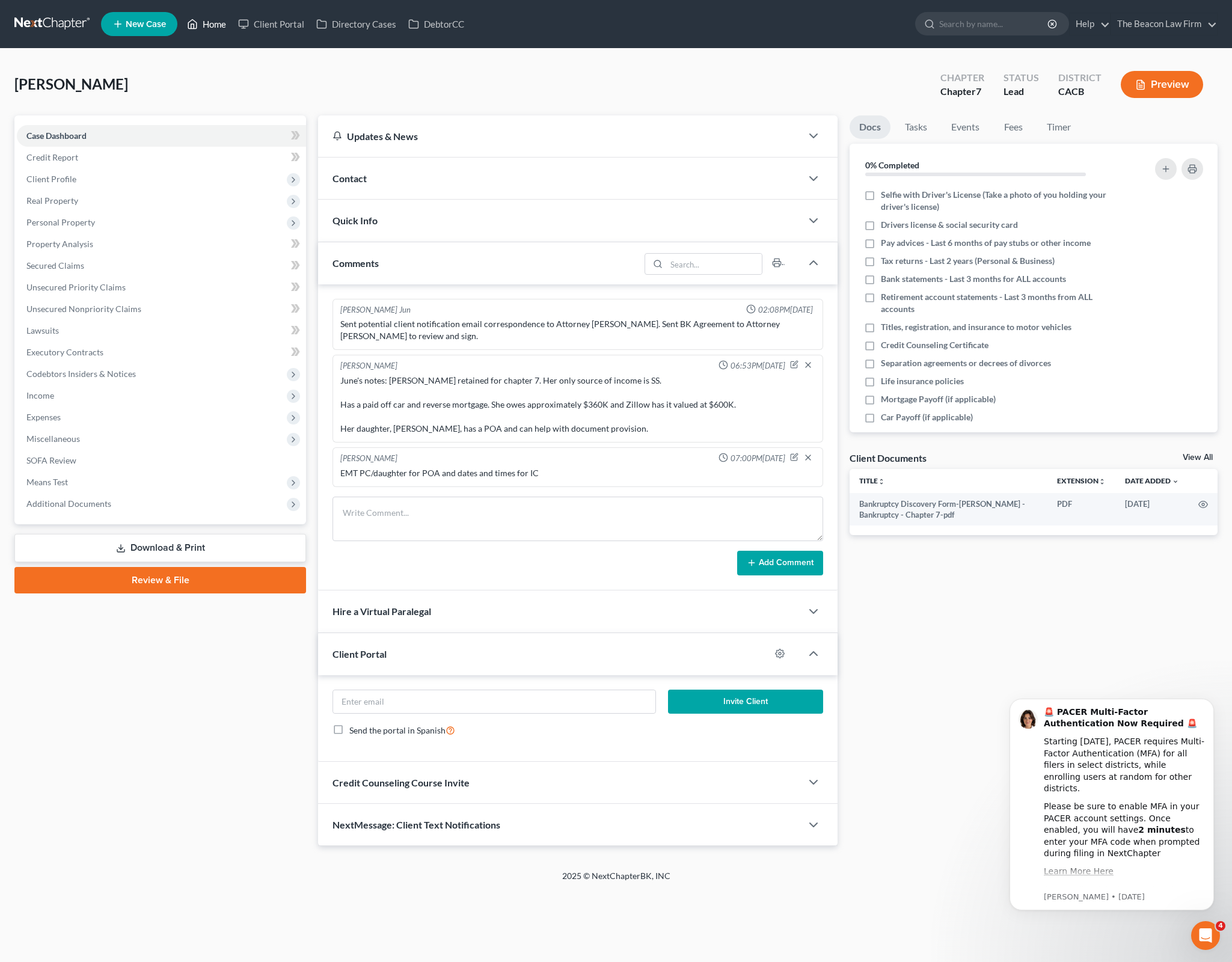
click at [194, 24] on polyline at bounding box center [193, 26] width 3 height 5
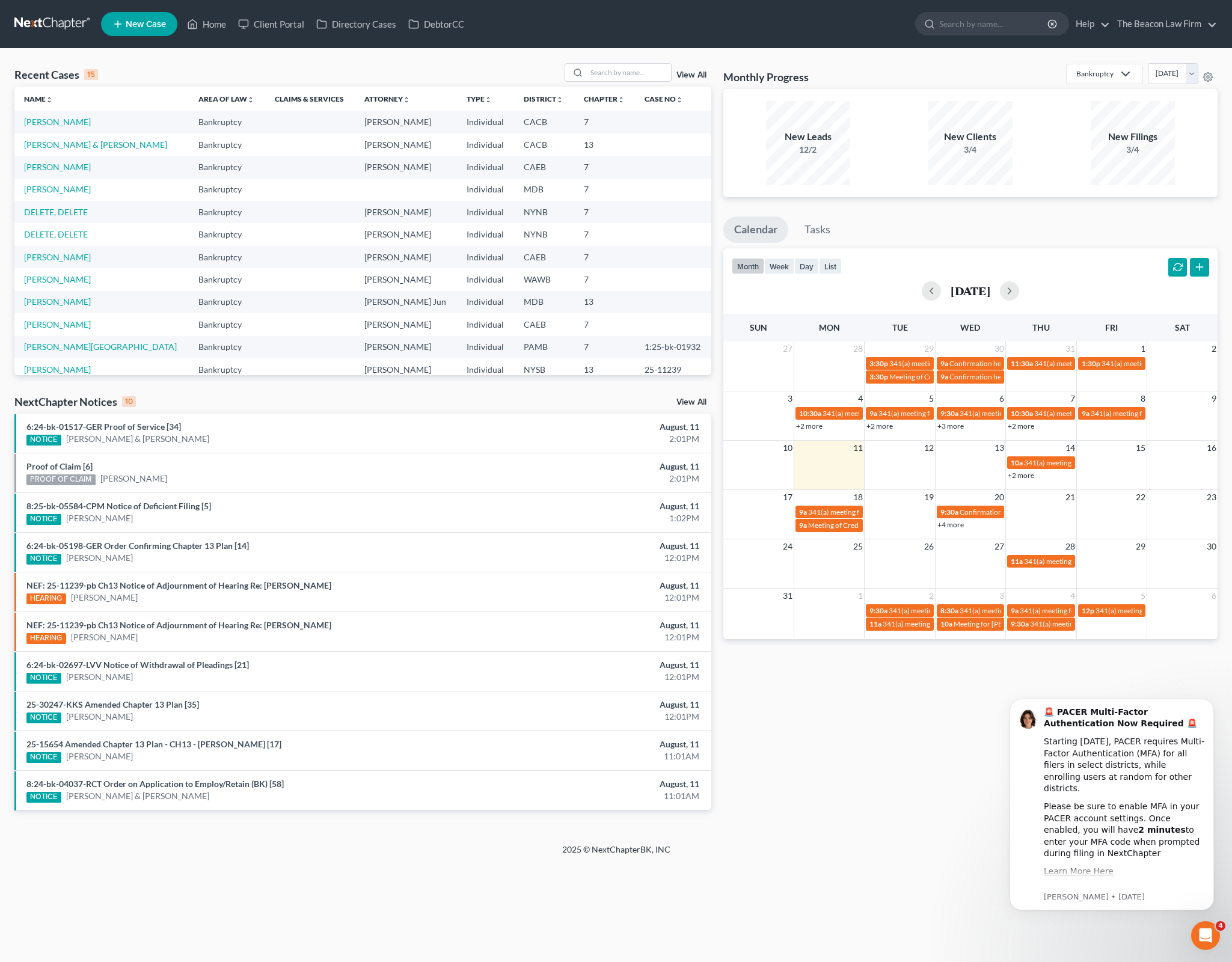
click at [610, 62] on div "Recent Cases 15 View All Name unfold_more expand_more expand_less Area of Law u…" at bounding box center [616, 446] width 1232 height 795
click at [620, 72] on input "search" at bounding box center [629, 72] width 84 height 17
type input "[PERSON_NAME]"
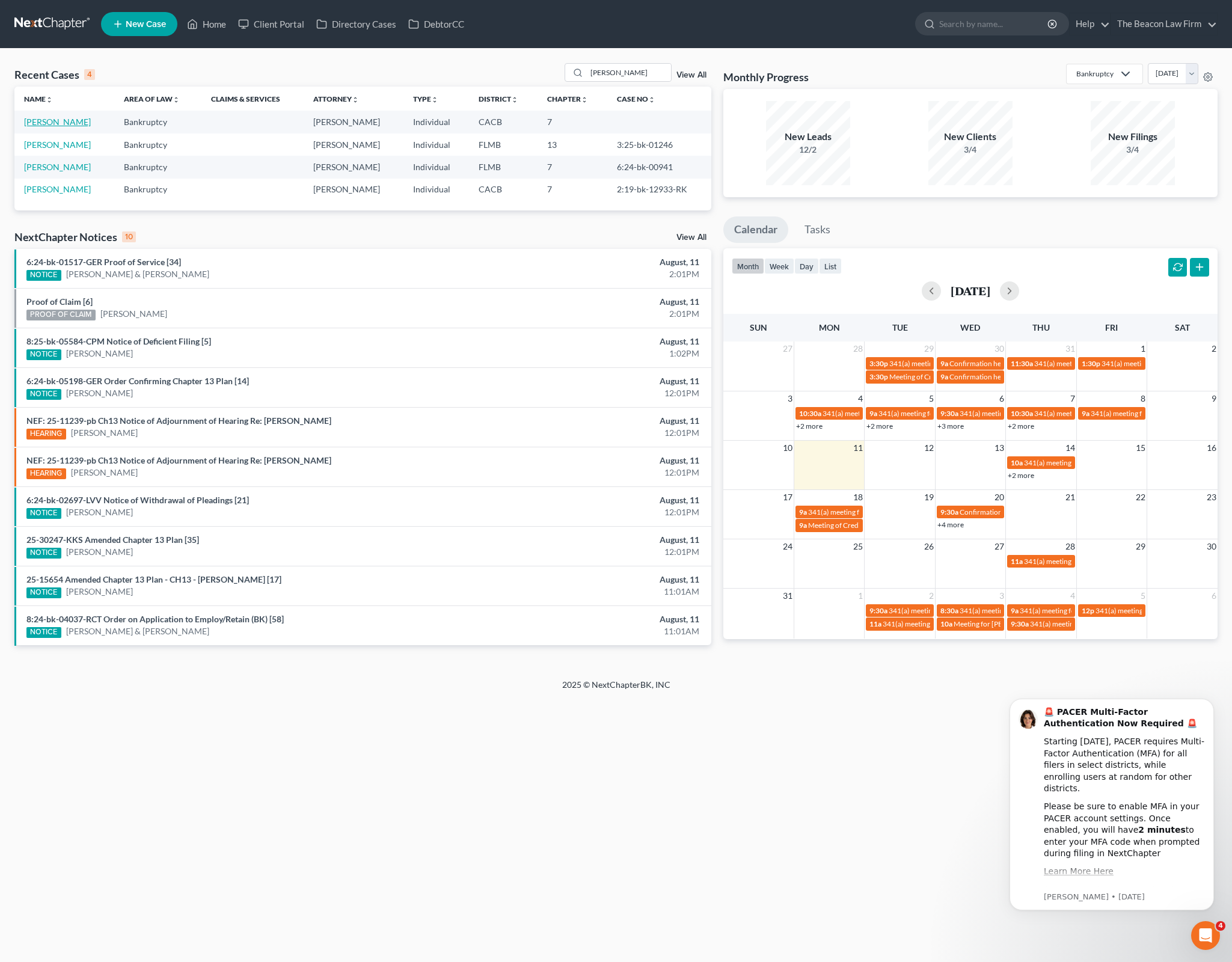
click at [74, 123] on link "[PERSON_NAME]" at bounding box center [57, 122] width 67 height 10
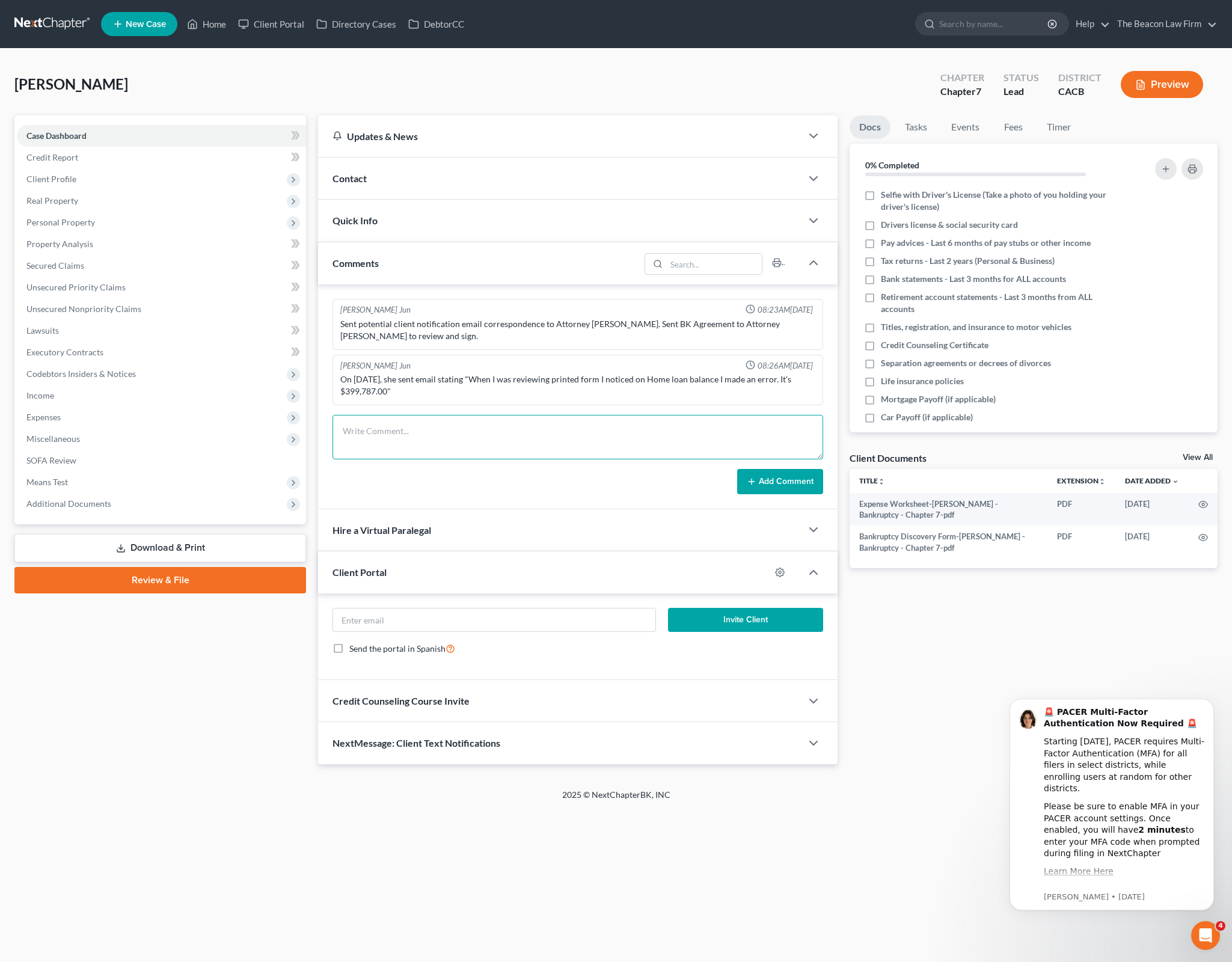
click at [532, 421] on textarea at bounding box center [577, 437] width 490 height 45
drag, startPoint x: 475, startPoint y: 365, endPoint x: 568, endPoint y: 376, distance: 93.6
click at [565, 376] on div "On [DATE], she sent email stating "When I was reviewing printed form I noticed …" at bounding box center [577, 386] width 475 height 24
click at [568, 376] on div "On [DATE], she sent email stating "When I was reviewing printed form I noticed …" at bounding box center [577, 386] width 475 height 24
drag, startPoint x: 610, startPoint y: 322, endPoint x: 761, endPoint y: 335, distance: 151.6
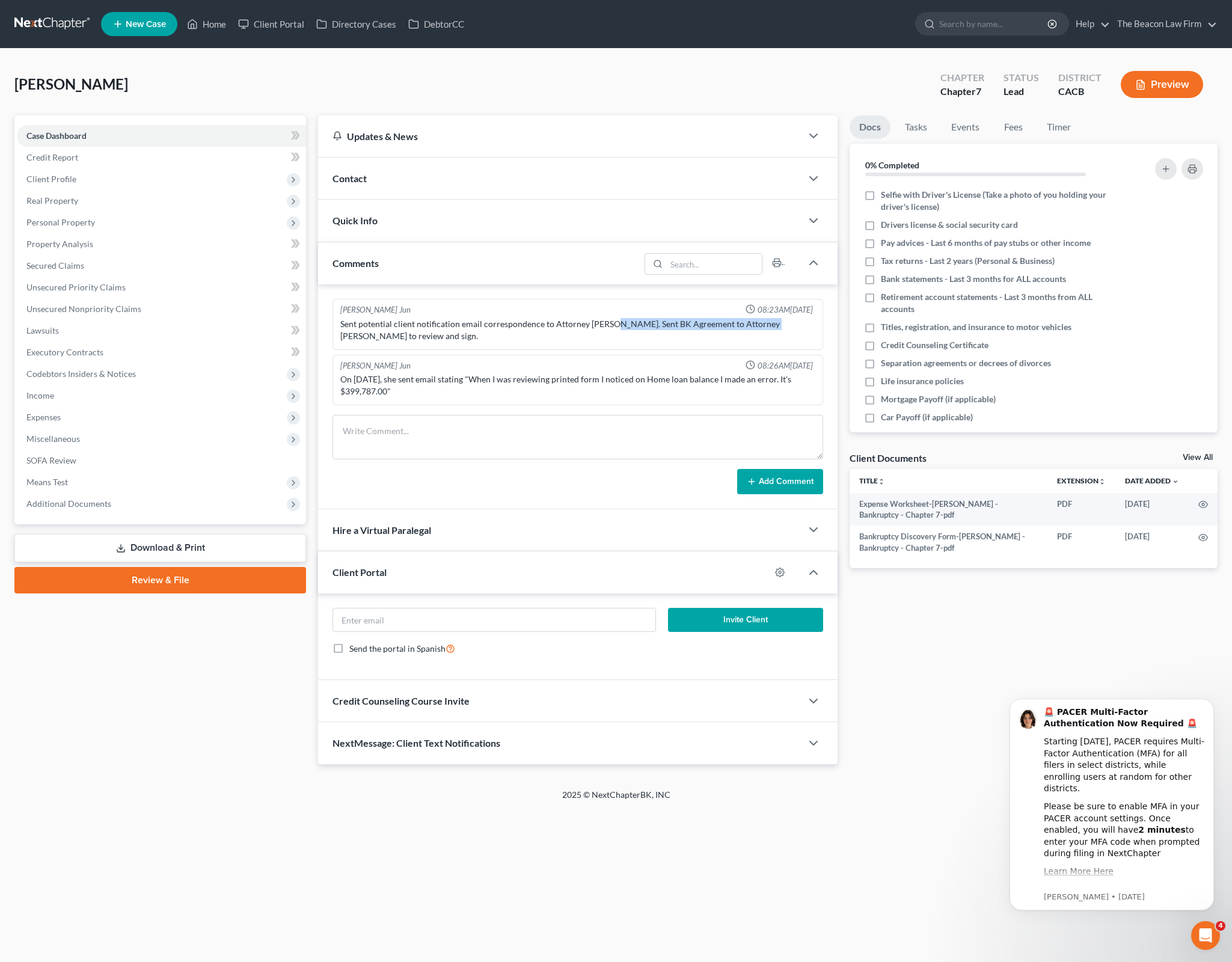
click at [761, 335] on div "[PERSON_NAME] Jun 08:23AM[DATE] Sent potential client notification email corres…" at bounding box center [577, 324] width 490 height 51
click at [781, 374] on div "On [DATE], she sent email stating "When I was reviewing printed form I noticed …" at bounding box center [577, 386] width 475 height 24
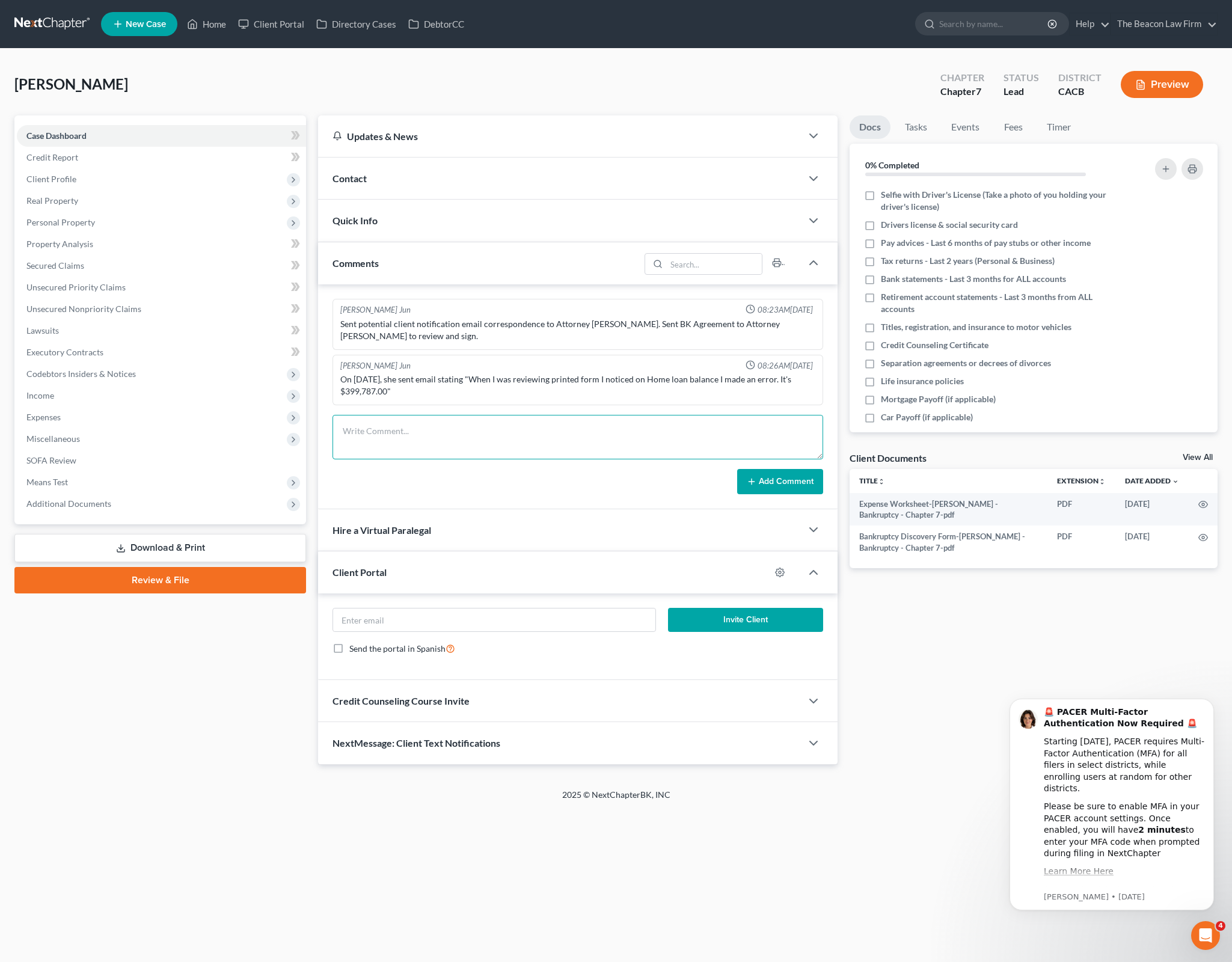
click at [755, 423] on textarea at bounding box center [577, 437] width 490 height 45
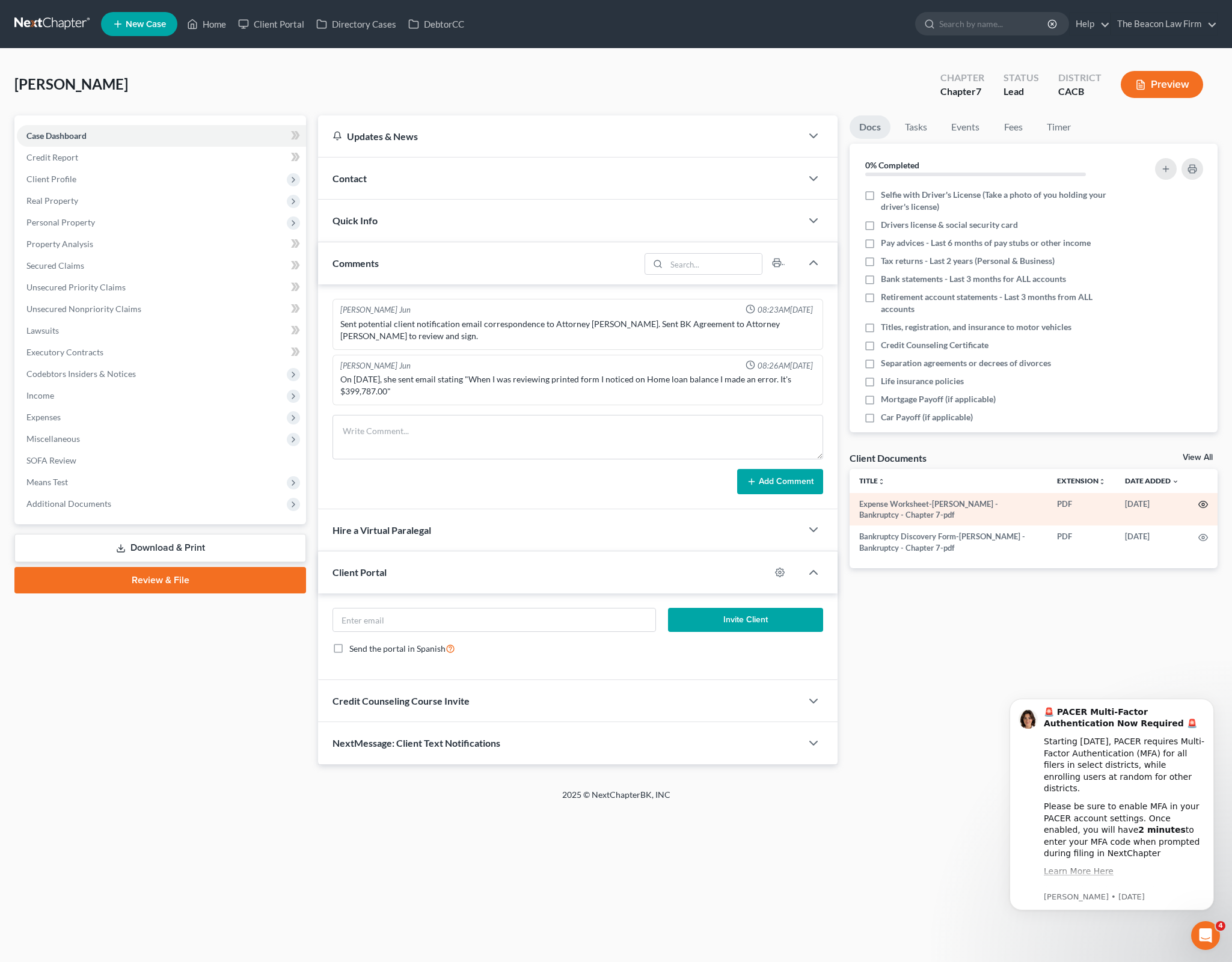
click at [1203, 502] on icon "button" at bounding box center [1203, 505] width 10 height 10
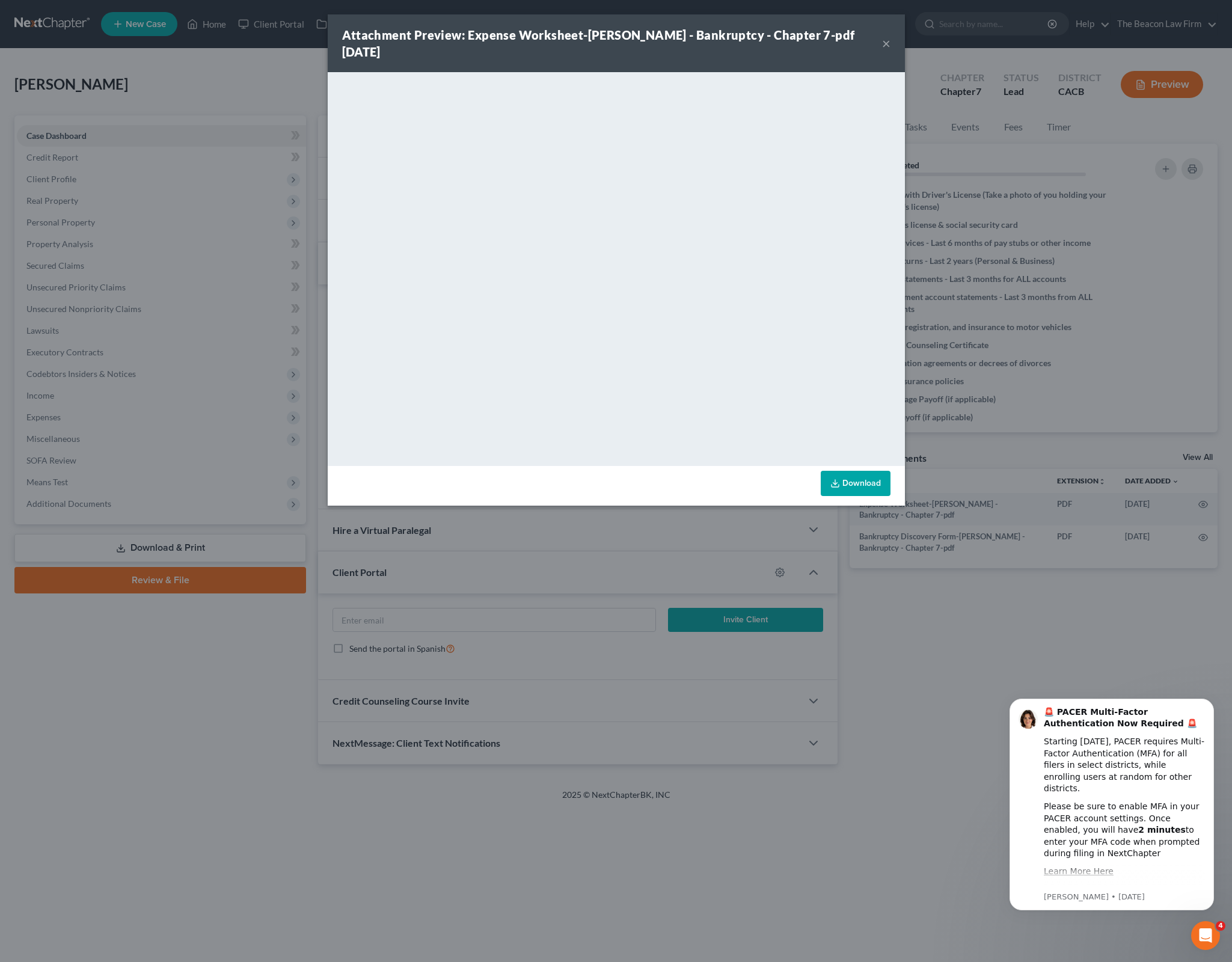
click at [886, 41] on button "×" at bounding box center [886, 43] width 9 height 14
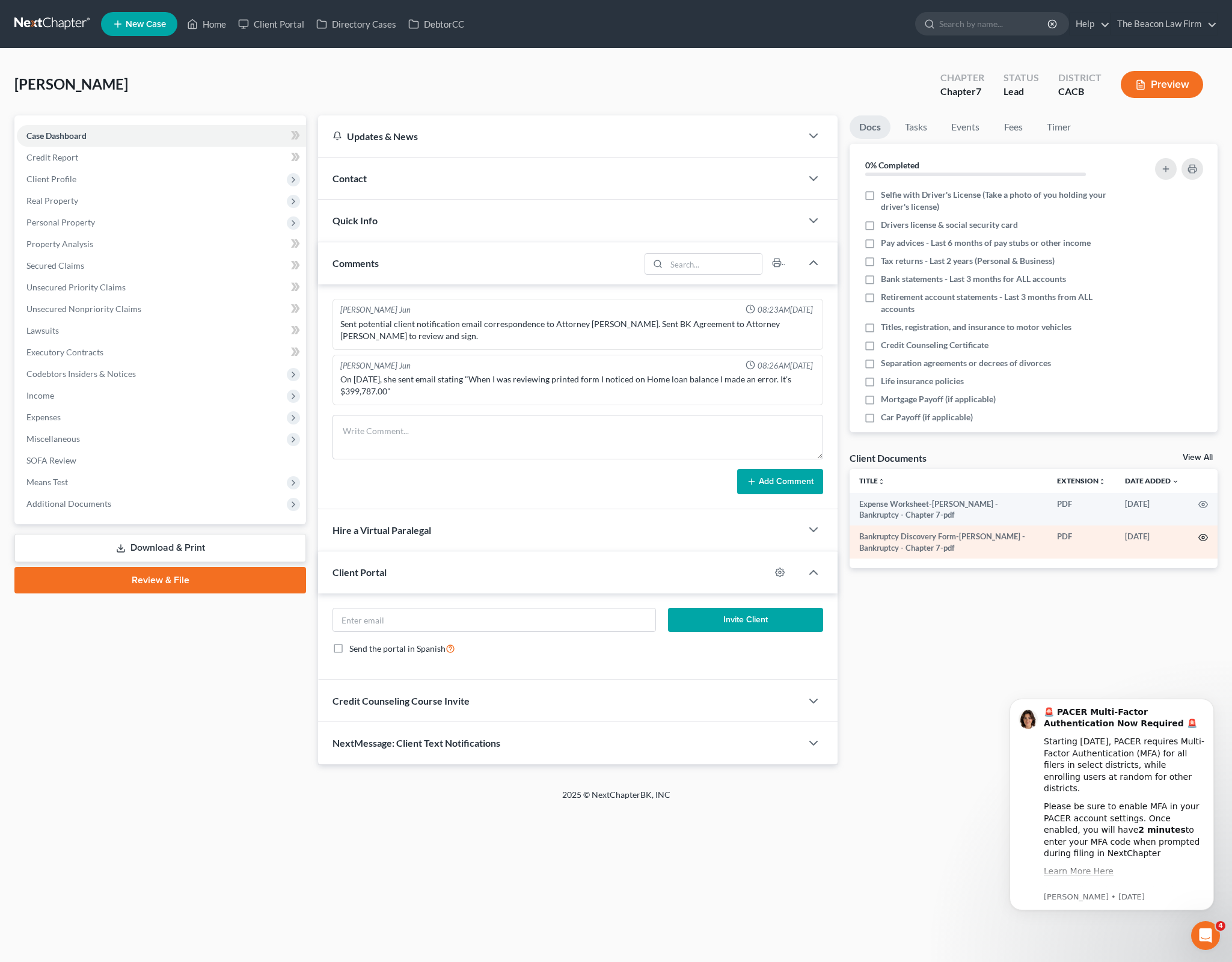
click at [1201, 540] on icon "button" at bounding box center [1203, 537] width 9 height 6
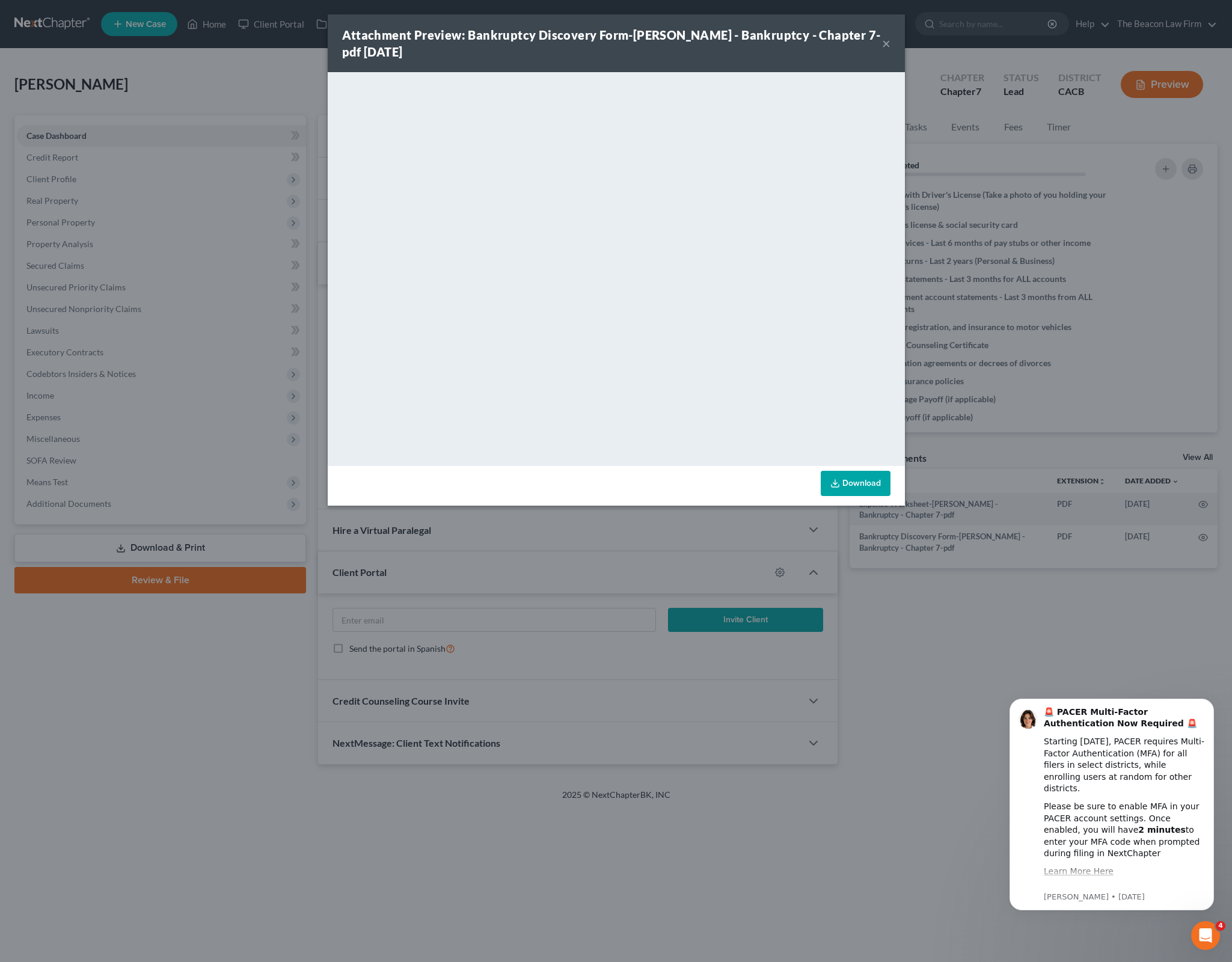
drag, startPoint x: 843, startPoint y: 642, endPoint x: 858, endPoint y: 633, distance: 17.5
click at [843, 642] on div "Attachment Preview: Bankruptcy Discovery Form-[PERSON_NAME] - Bankruptcy - Chap…" at bounding box center [616, 481] width 1232 height 962
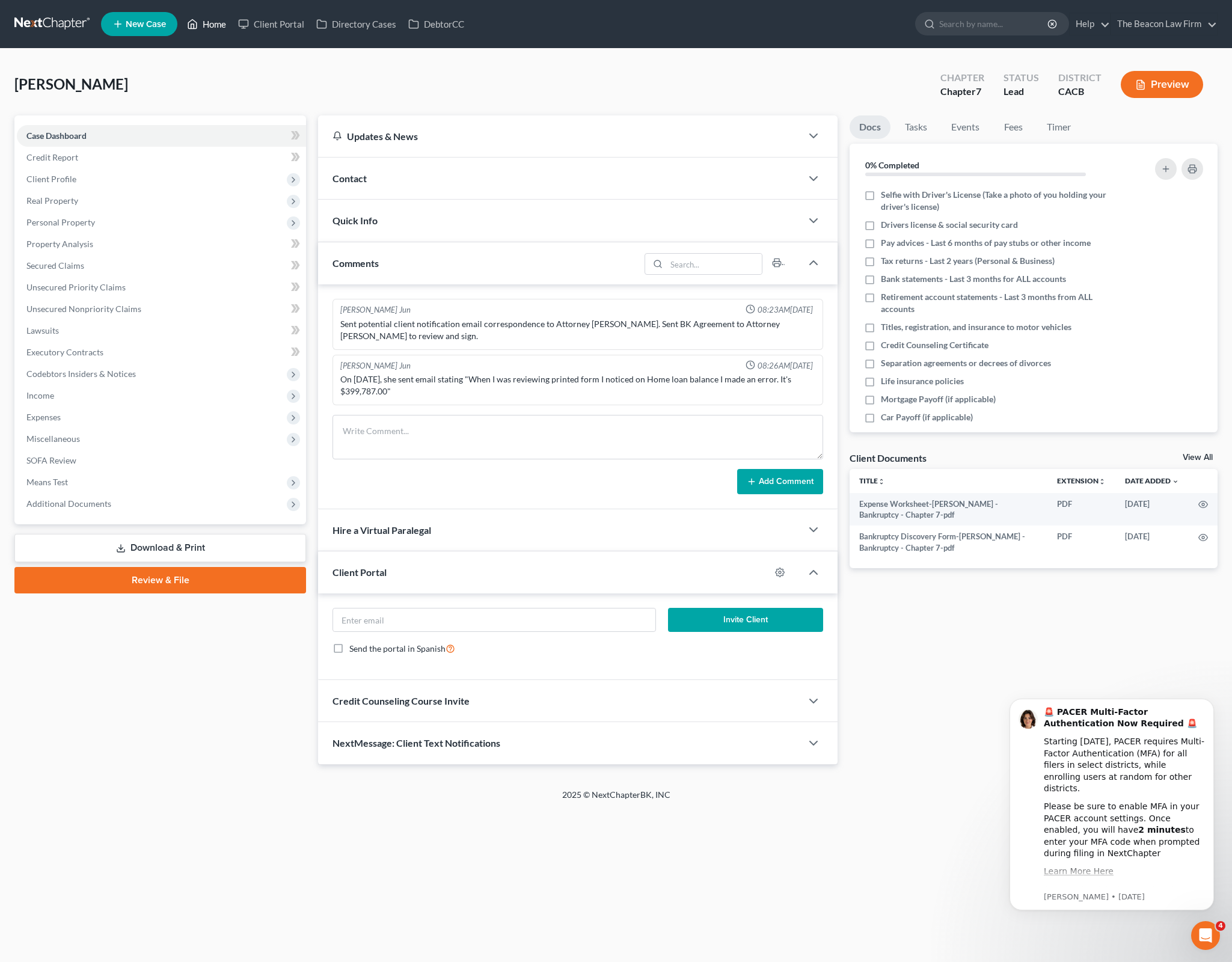
drag, startPoint x: 194, startPoint y: 23, endPoint x: 403, endPoint y: 2, distance: 210.1
click at [194, 24] on polyline at bounding box center [193, 26] width 3 height 5
